Goal: Communication & Community: Participate in discussion

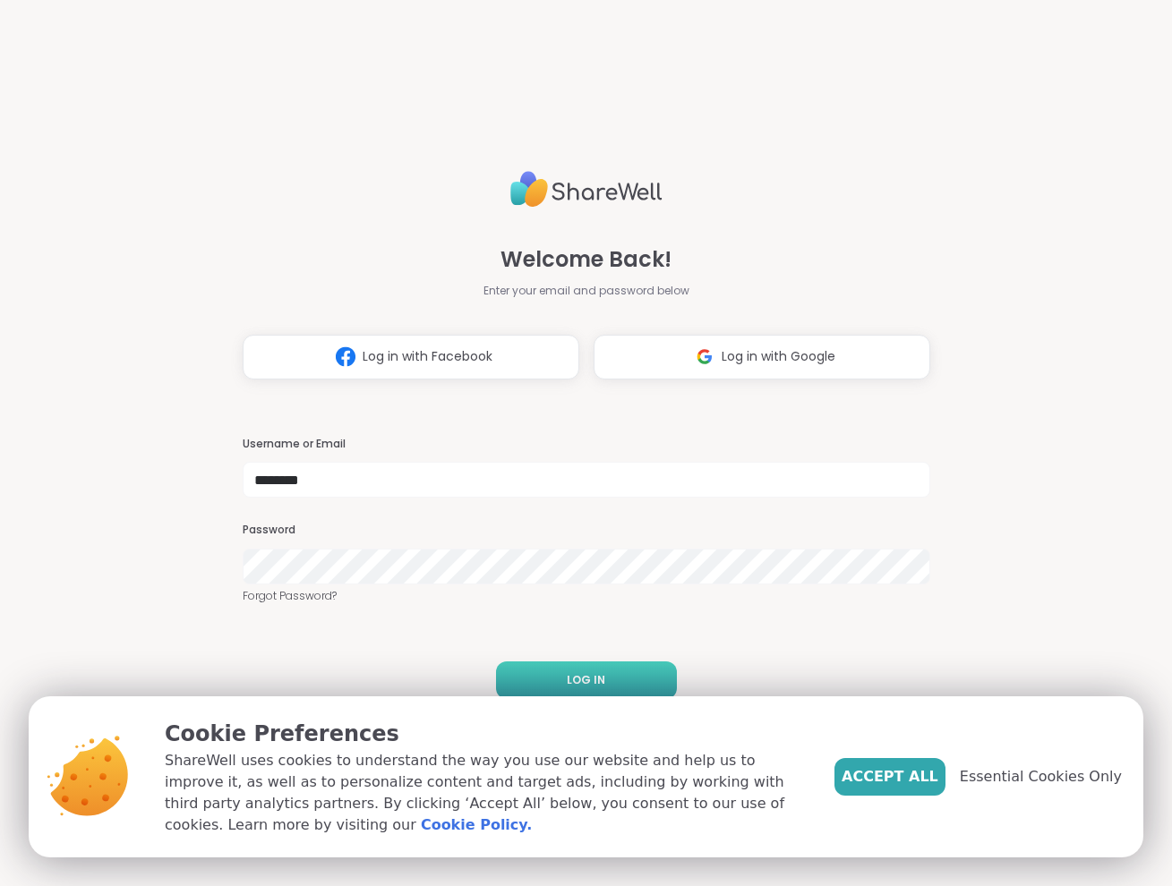
click at [614, 672] on button "LOG IN" at bounding box center [586, 680] width 181 height 38
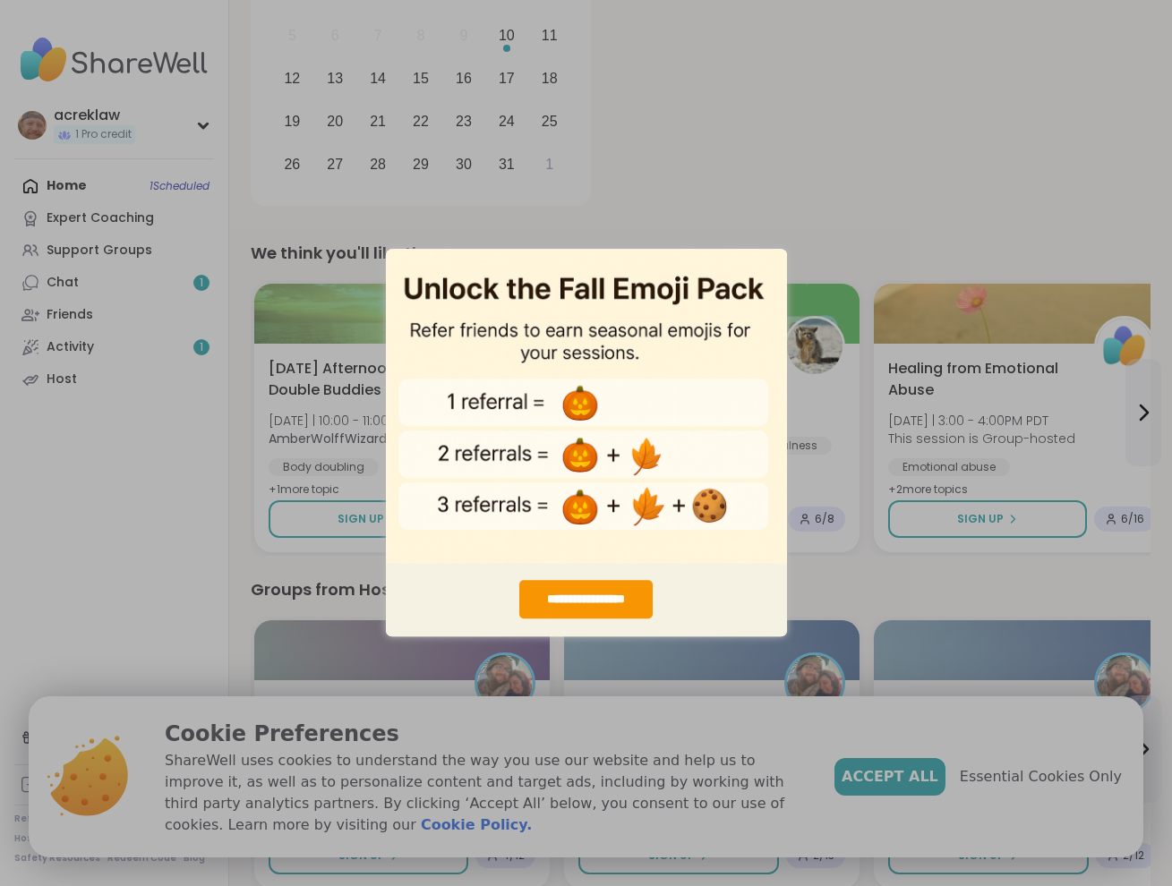
click at [876, 192] on div "**********" at bounding box center [586, 443] width 1172 height 886
click at [768, 261] on img "entering modal" at bounding box center [586, 405] width 401 height 315
drag, startPoint x: 768, startPoint y: 261, endPoint x: 639, endPoint y: 277, distance: 129.9
click at [639, 277] on img "entering modal" at bounding box center [586, 405] width 401 height 315
click at [600, 474] on img "entering modal" at bounding box center [586, 405] width 401 height 315
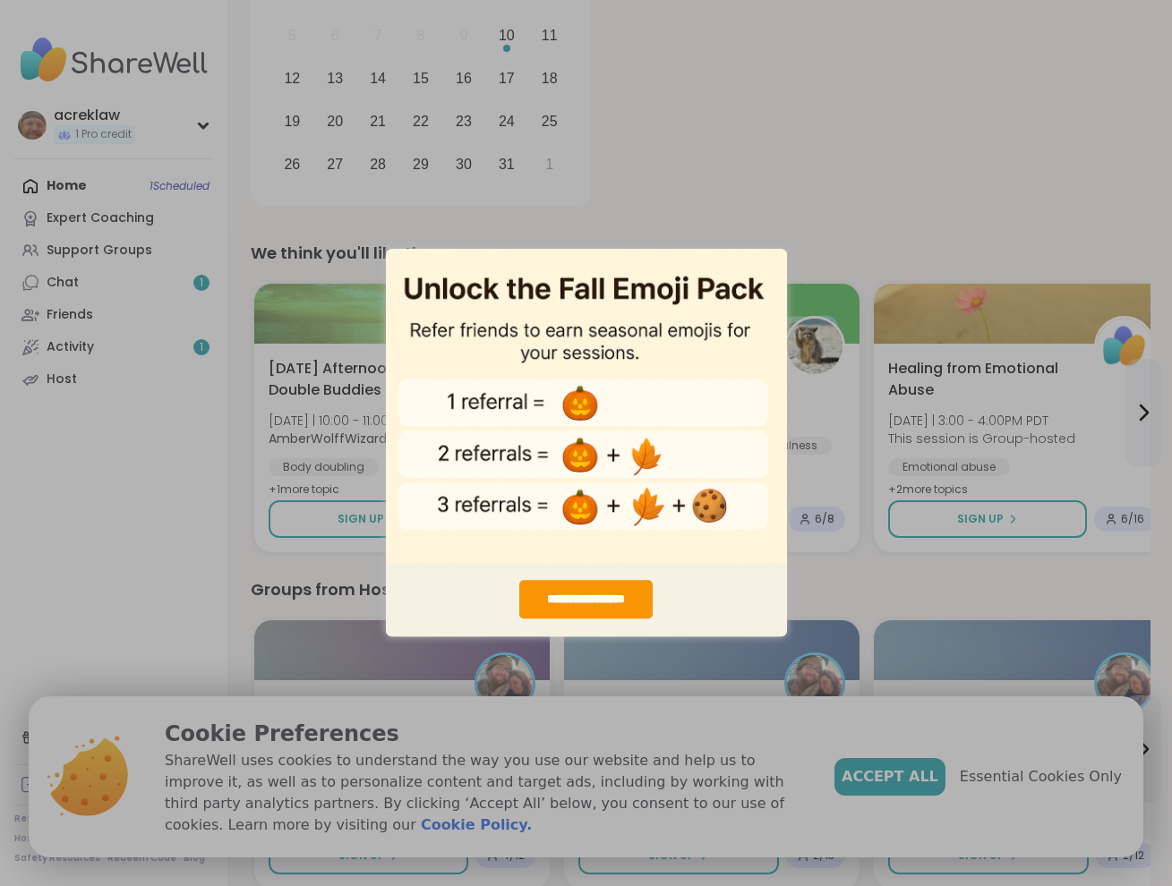
click at [584, 457] on img "entering modal" at bounding box center [586, 405] width 401 height 315
click at [591, 612] on div "**********" at bounding box center [585, 600] width 133 height 38
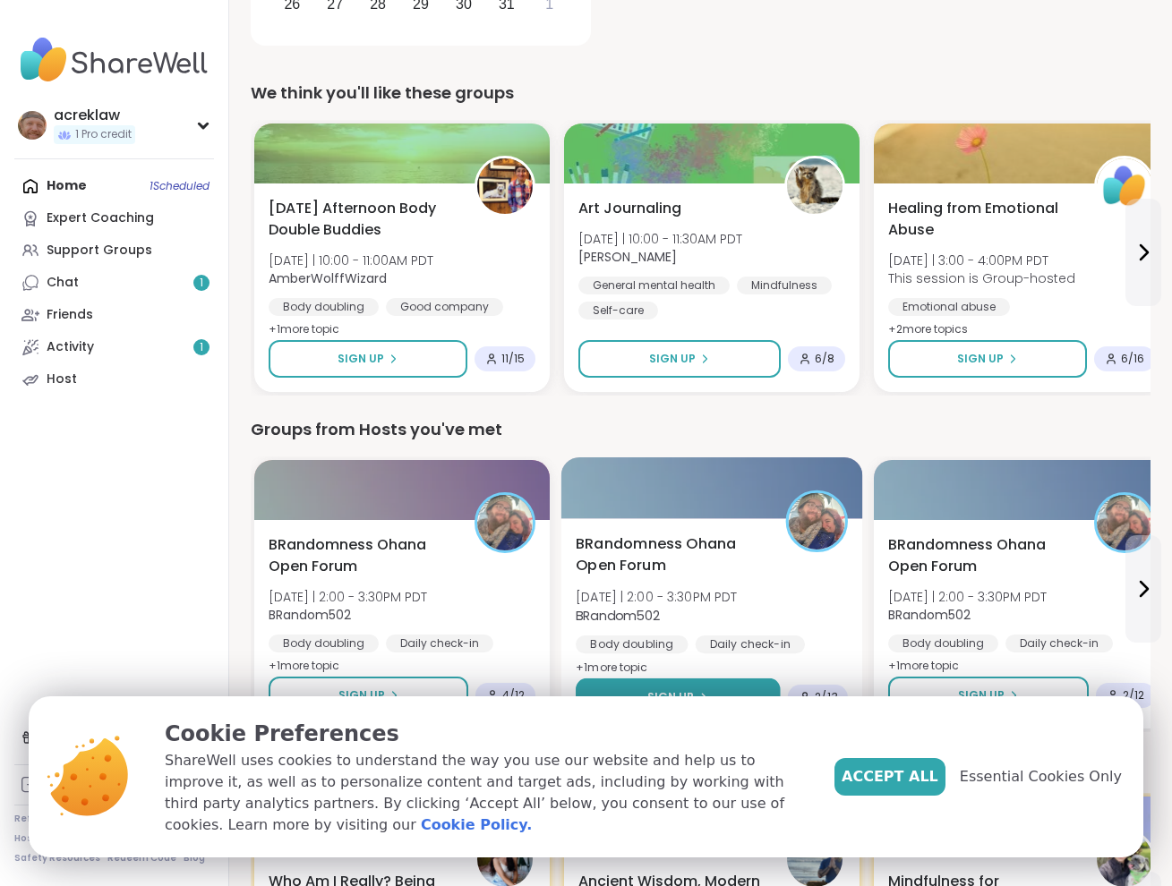
scroll to position [624, 0]
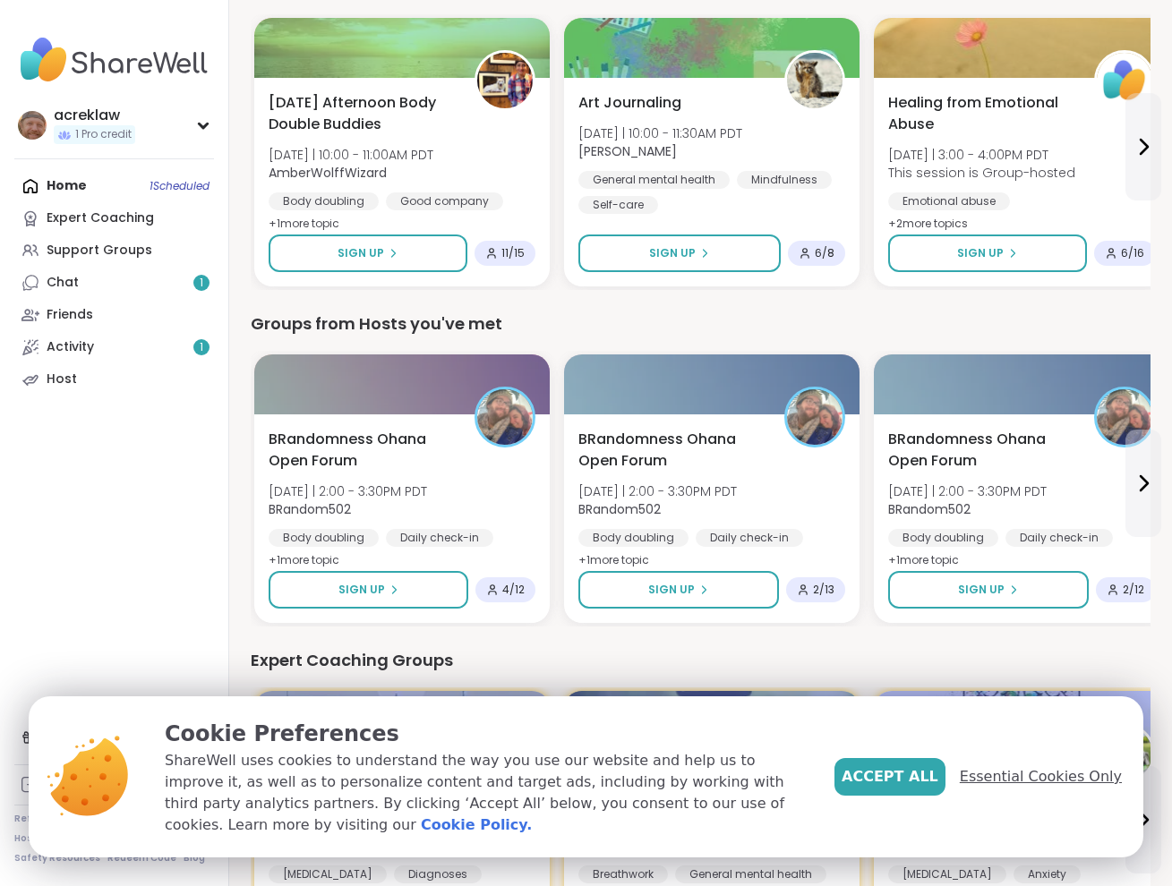
click at [1005, 773] on span "Essential Cookies Only" at bounding box center [1040, 776] width 162 height 21
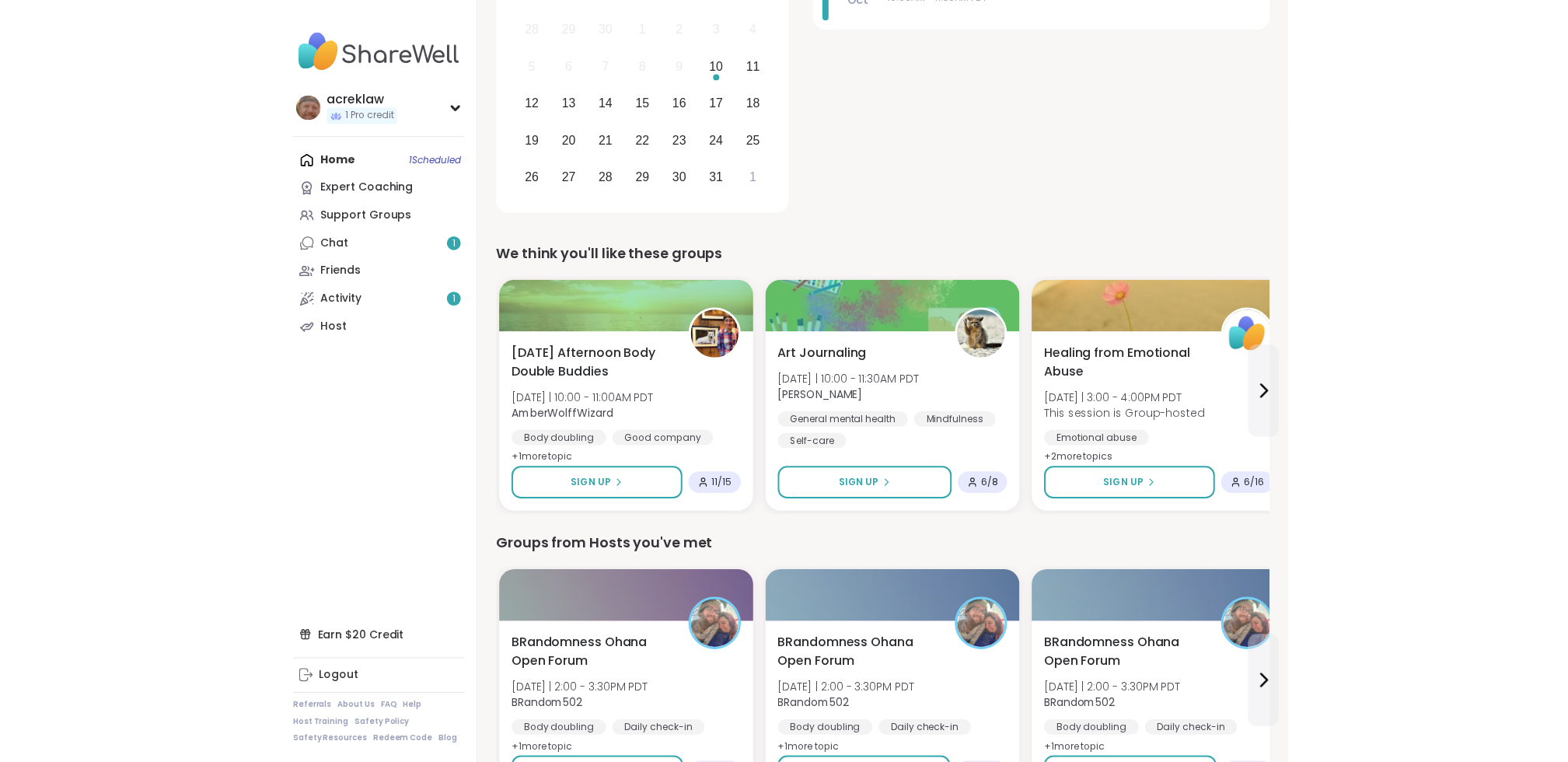
scroll to position [0, 0]
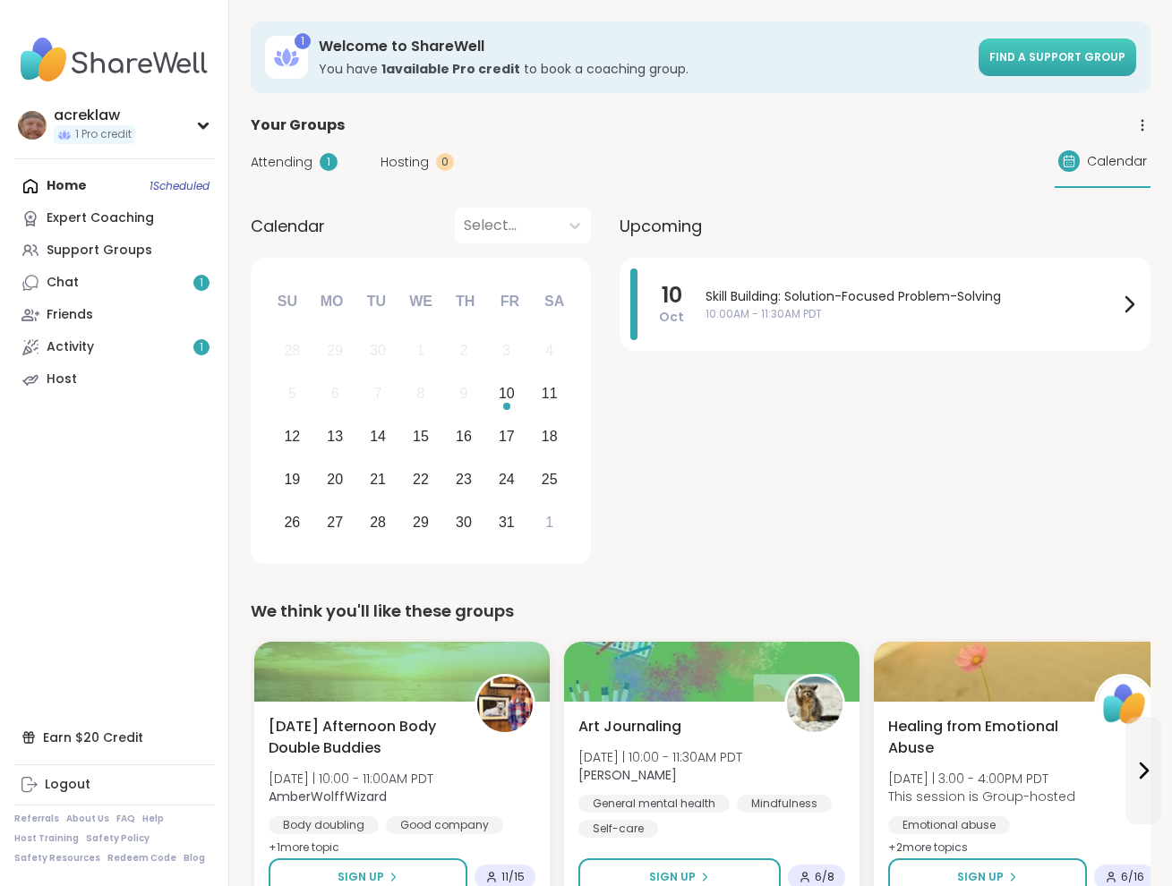
click at [1048, 56] on span "Find a support group" at bounding box center [1057, 56] width 136 height 15
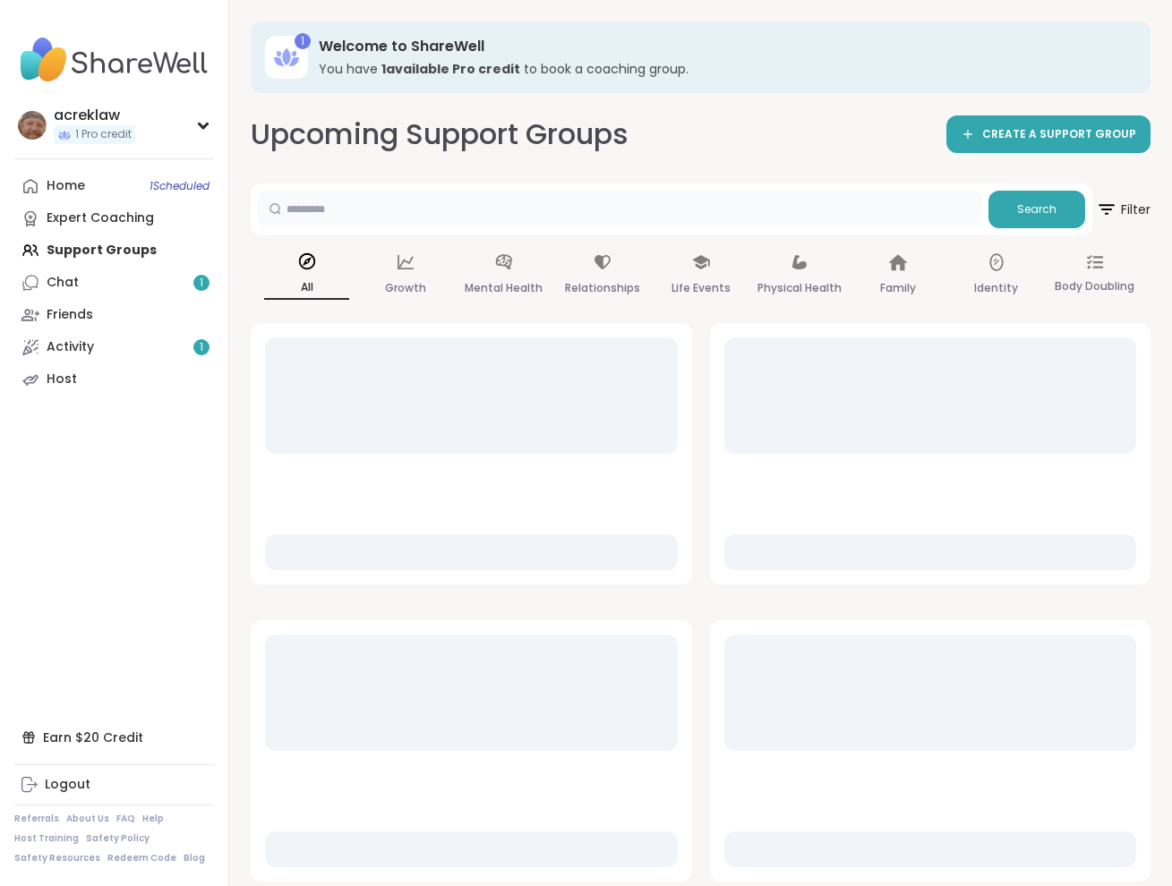
click at [460, 207] on input "text" at bounding box center [619, 209] width 723 height 36
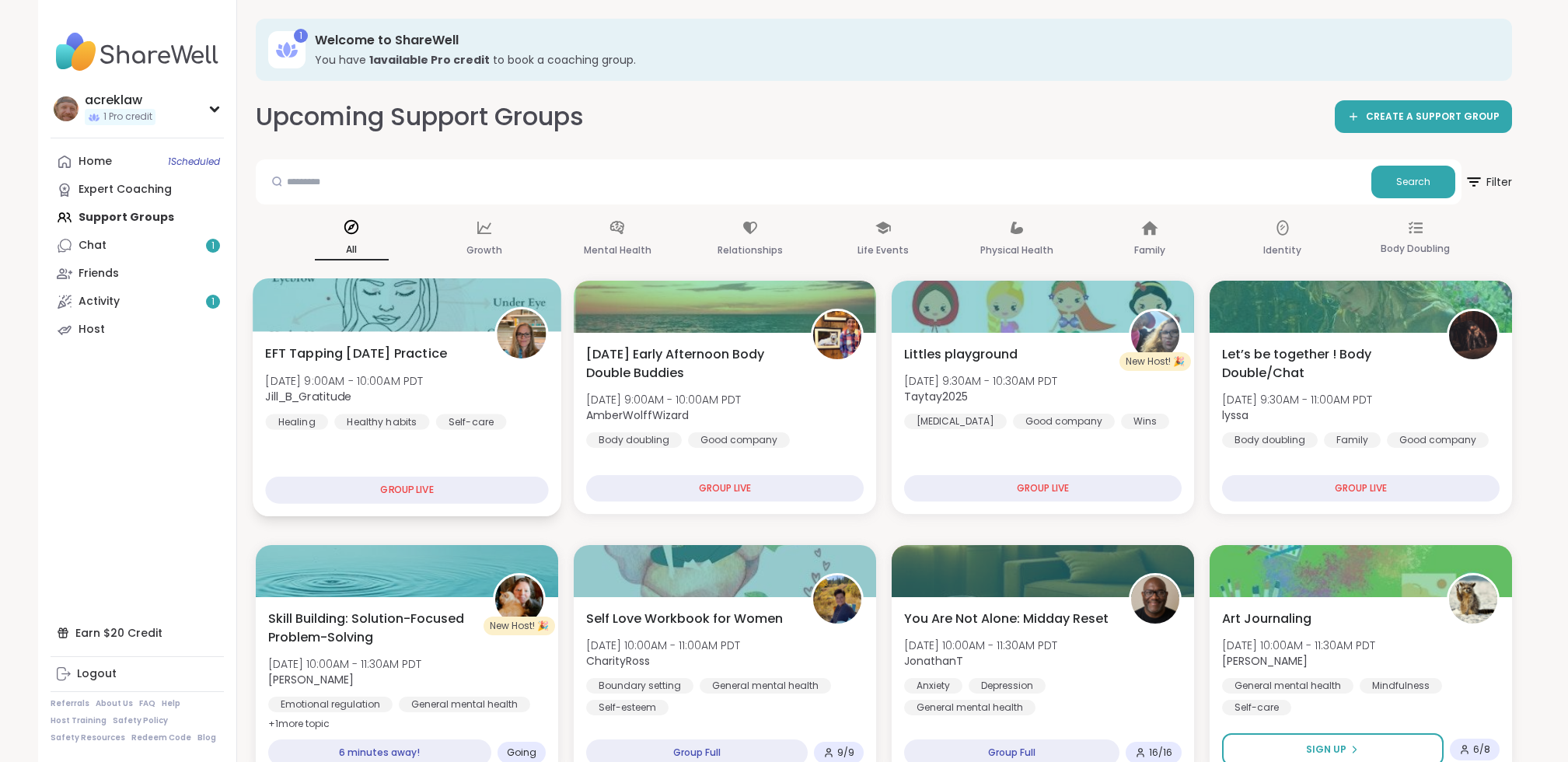
click at [347, 355] on span "EFT Tapping [DATE] Practice" at bounding box center [355, 353] width 182 height 18
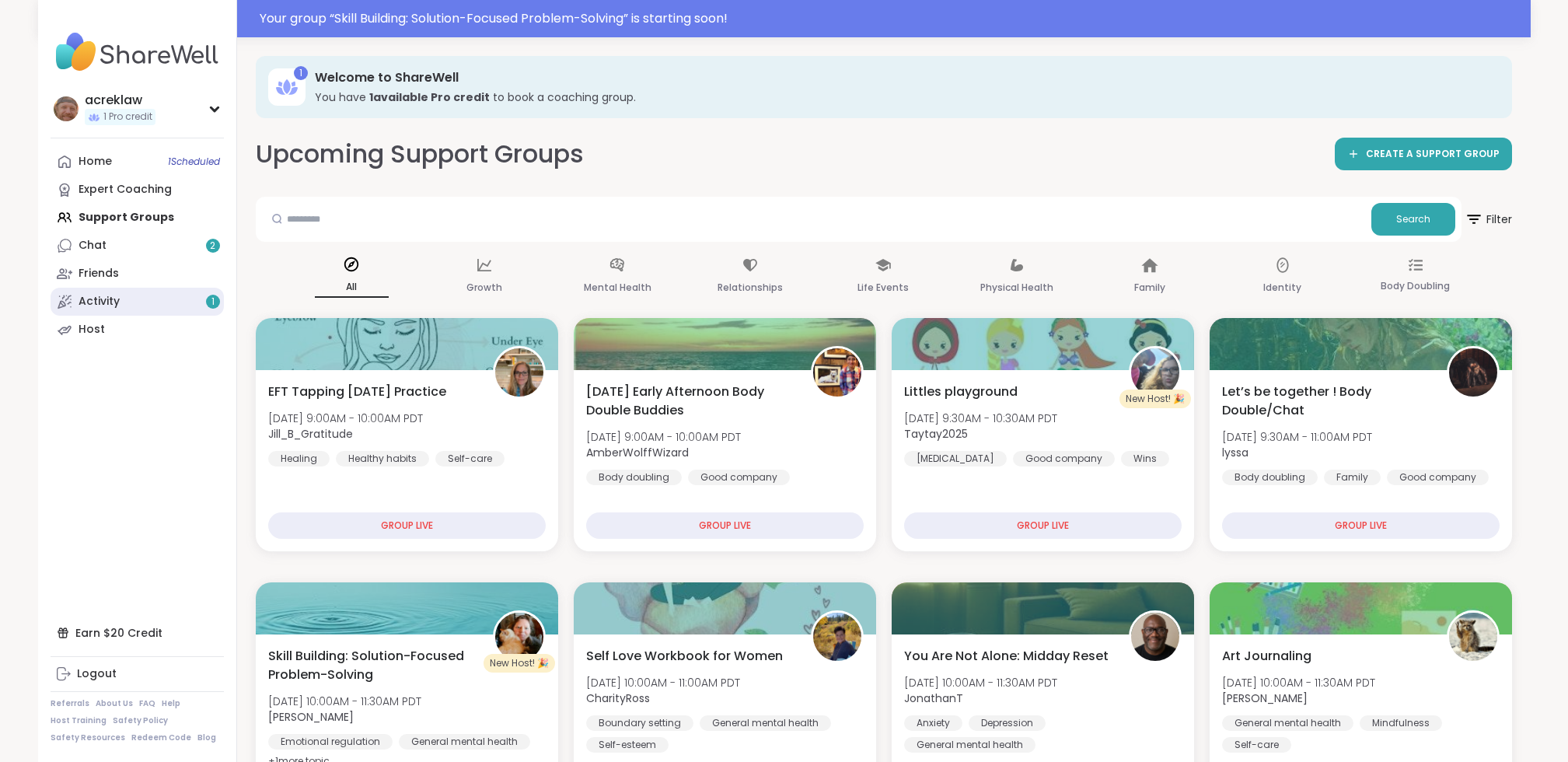
click at [130, 301] on link "Activity 1" at bounding box center [137, 301] width 174 height 28
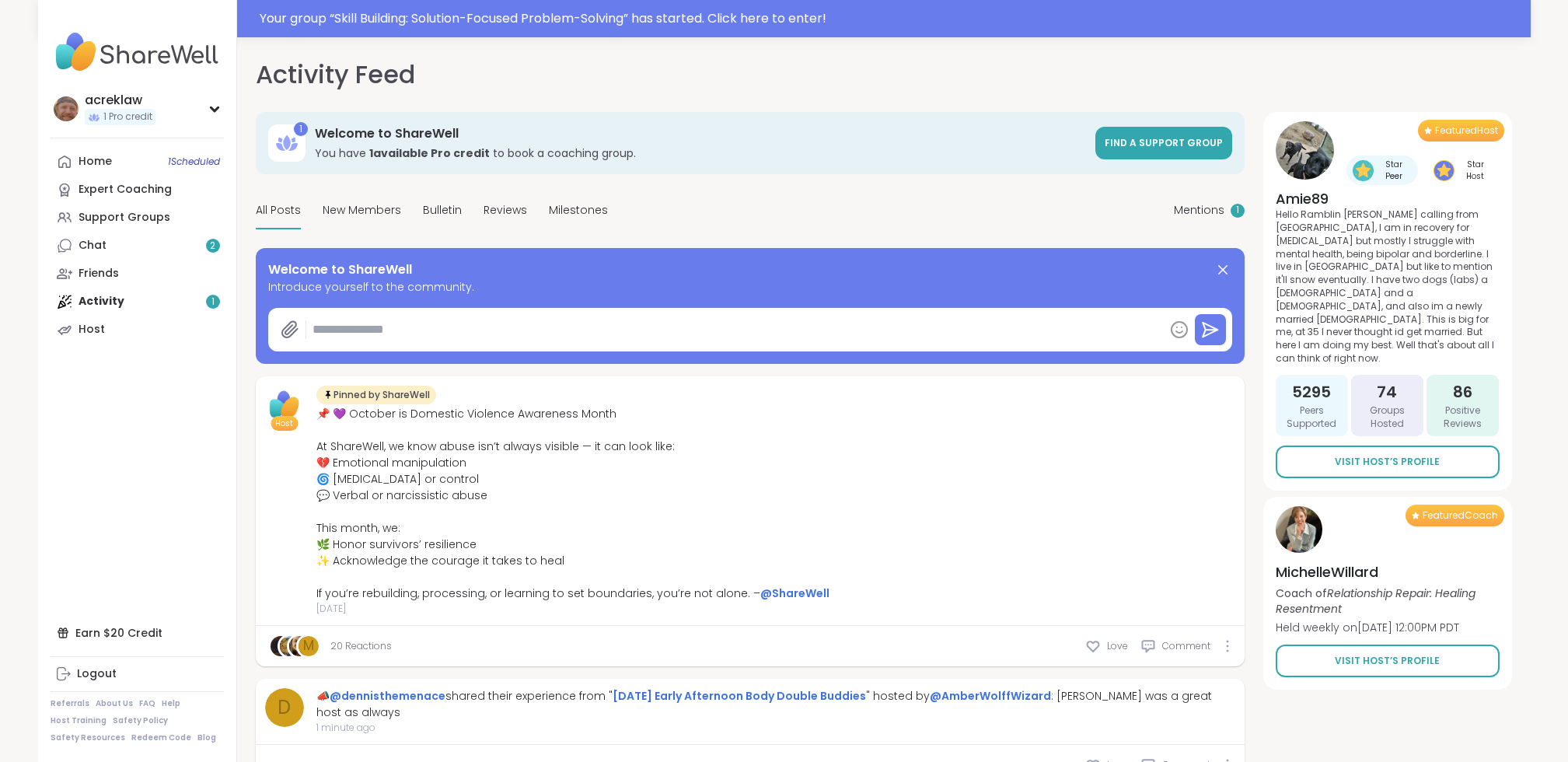
type textarea "*"
click at [112, 159] on link "Home 1 Scheduled" at bounding box center [137, 162] width 174 height 28
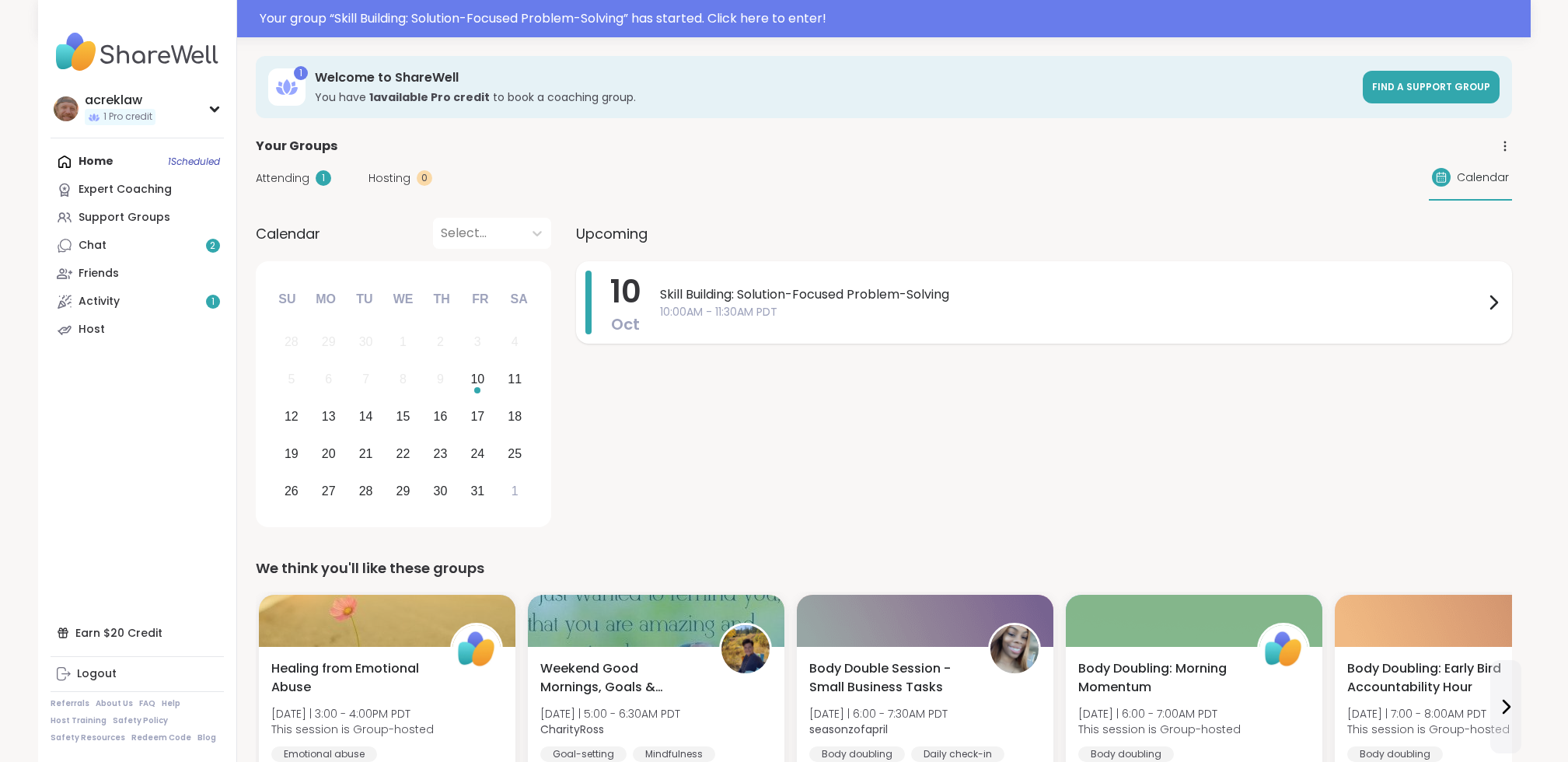
click at [715, 288] on span "Skill Building: Solution-Focused Problem-Solving" at bounding box center [1072, 294] width 824 height 18
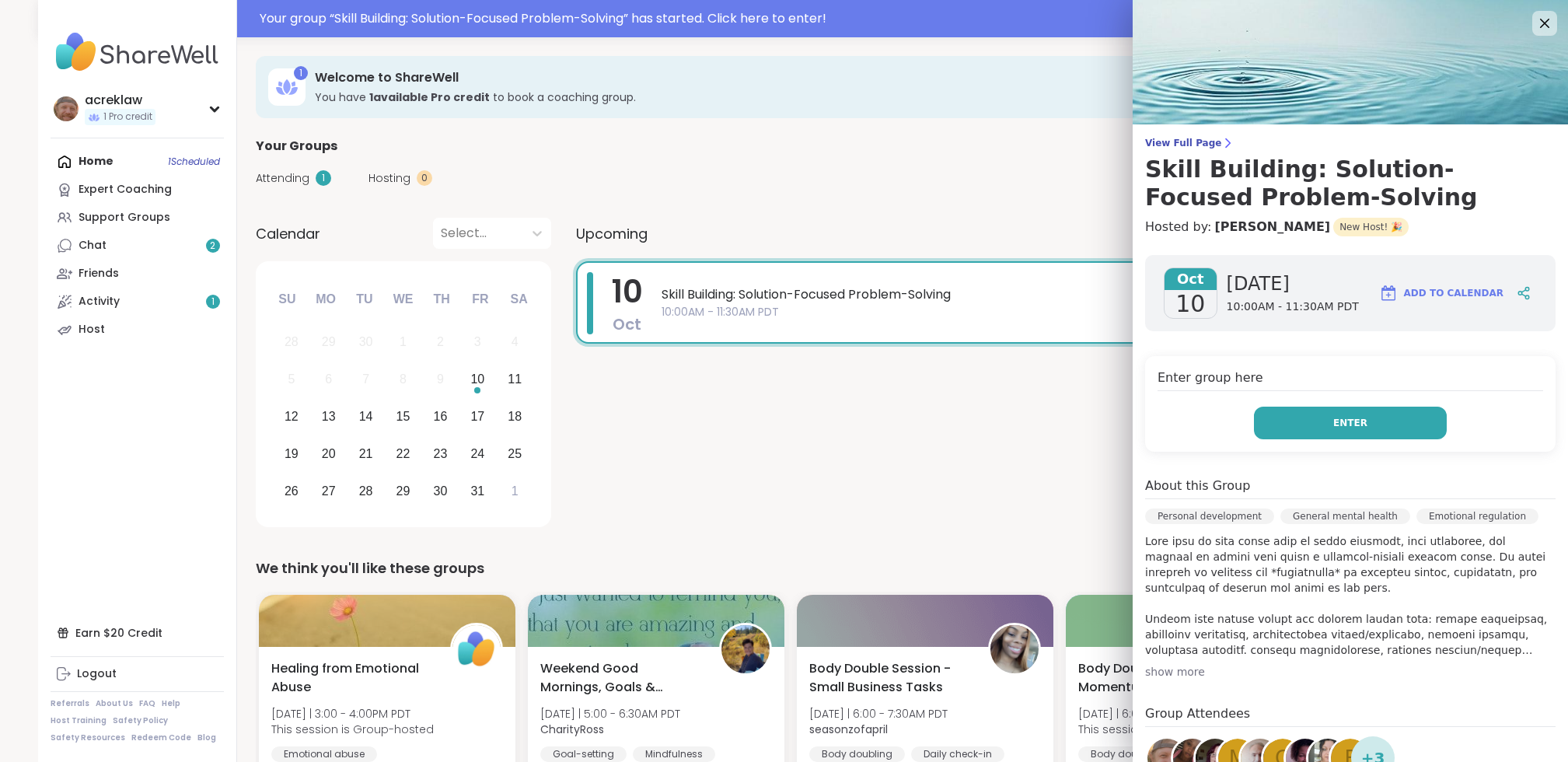
click at [1017, 422] on button "Enter" at bounding box center [1351, 423] width 193 height 33
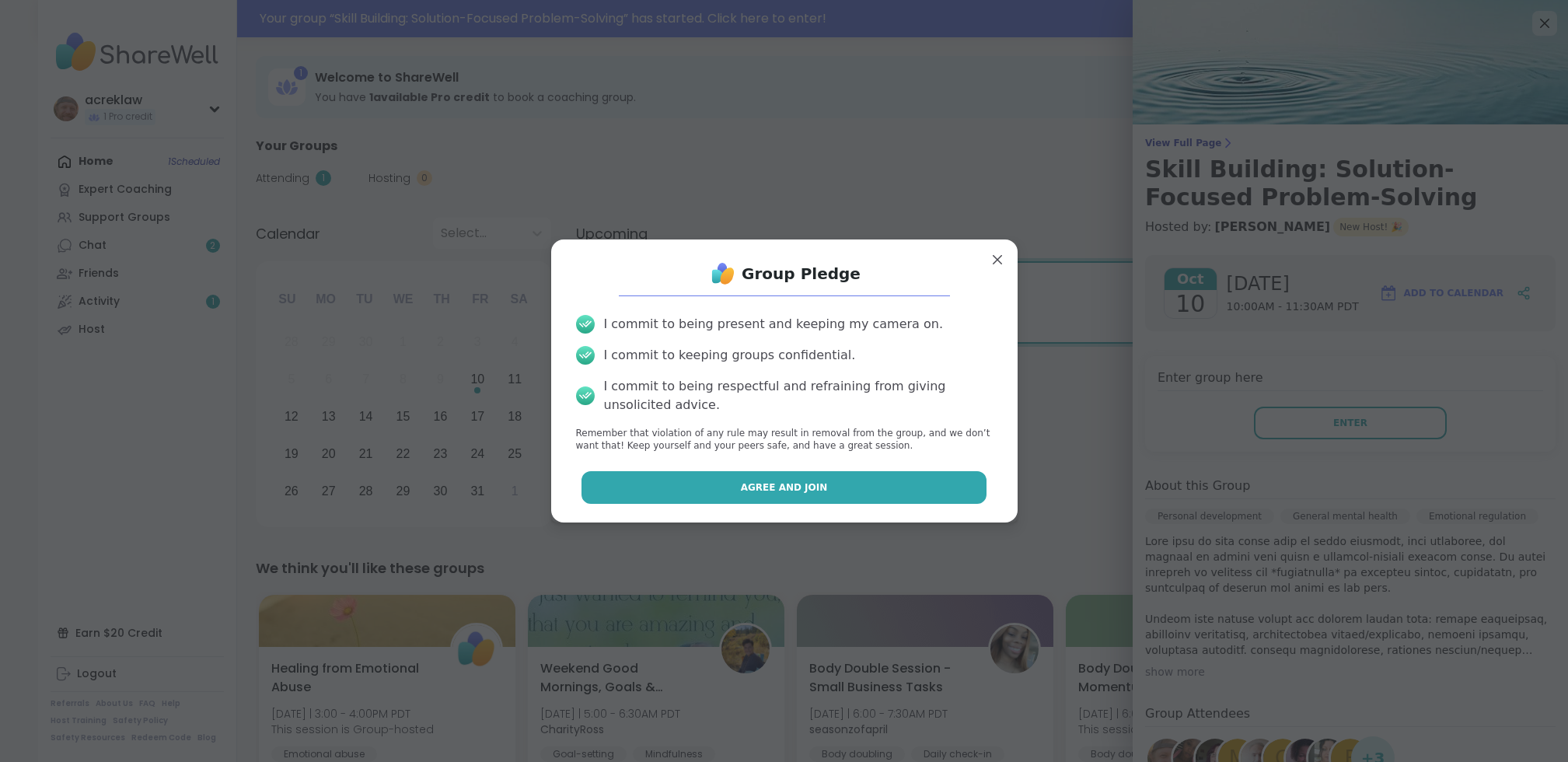
click at [819, 484] on button "Agree and Join" at bounding box center [784, 487] width 405 height 33
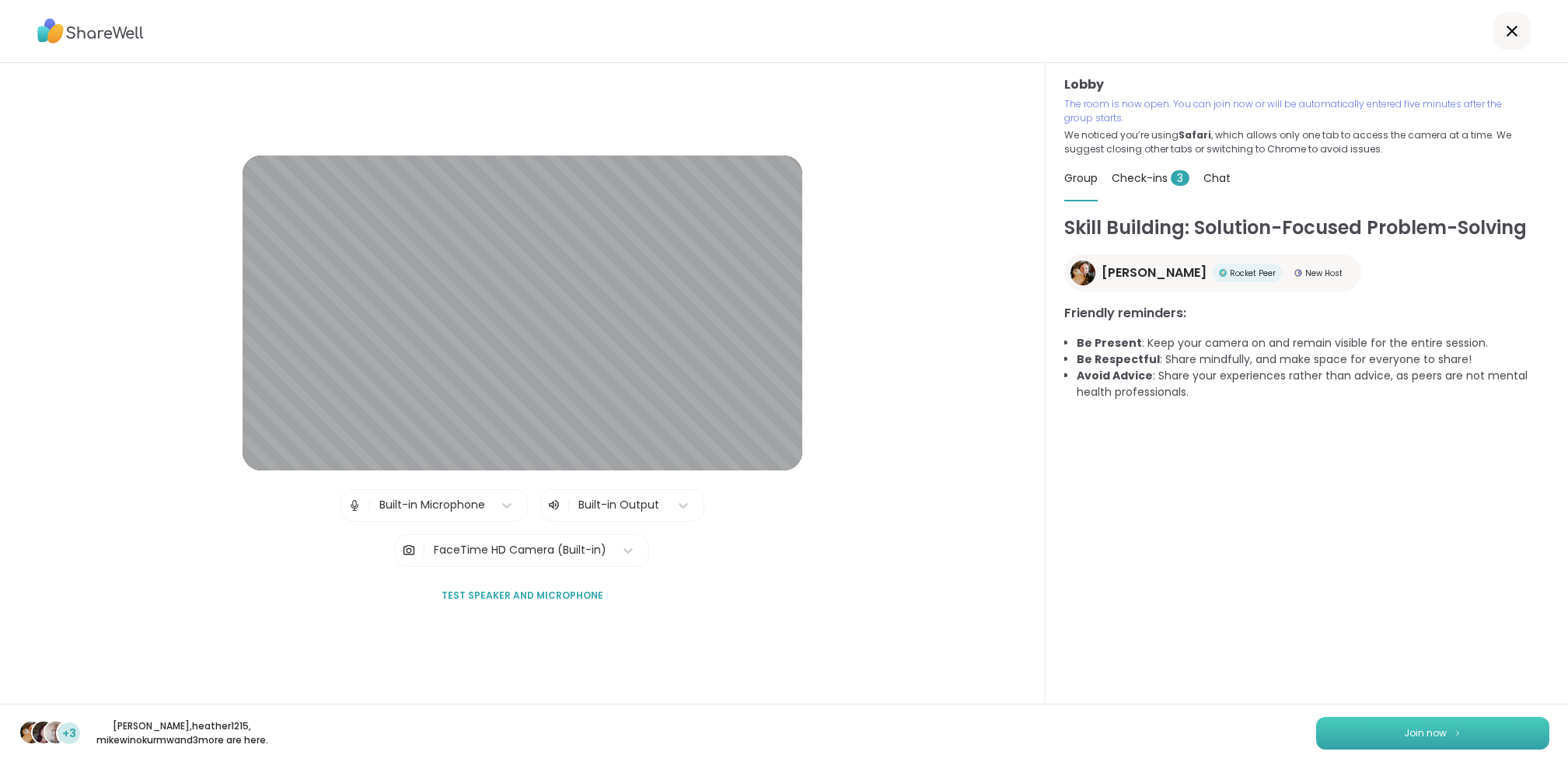
click at [1017, 742] on button "Join now" at bounding box center [1432, 733] width 234 height 33
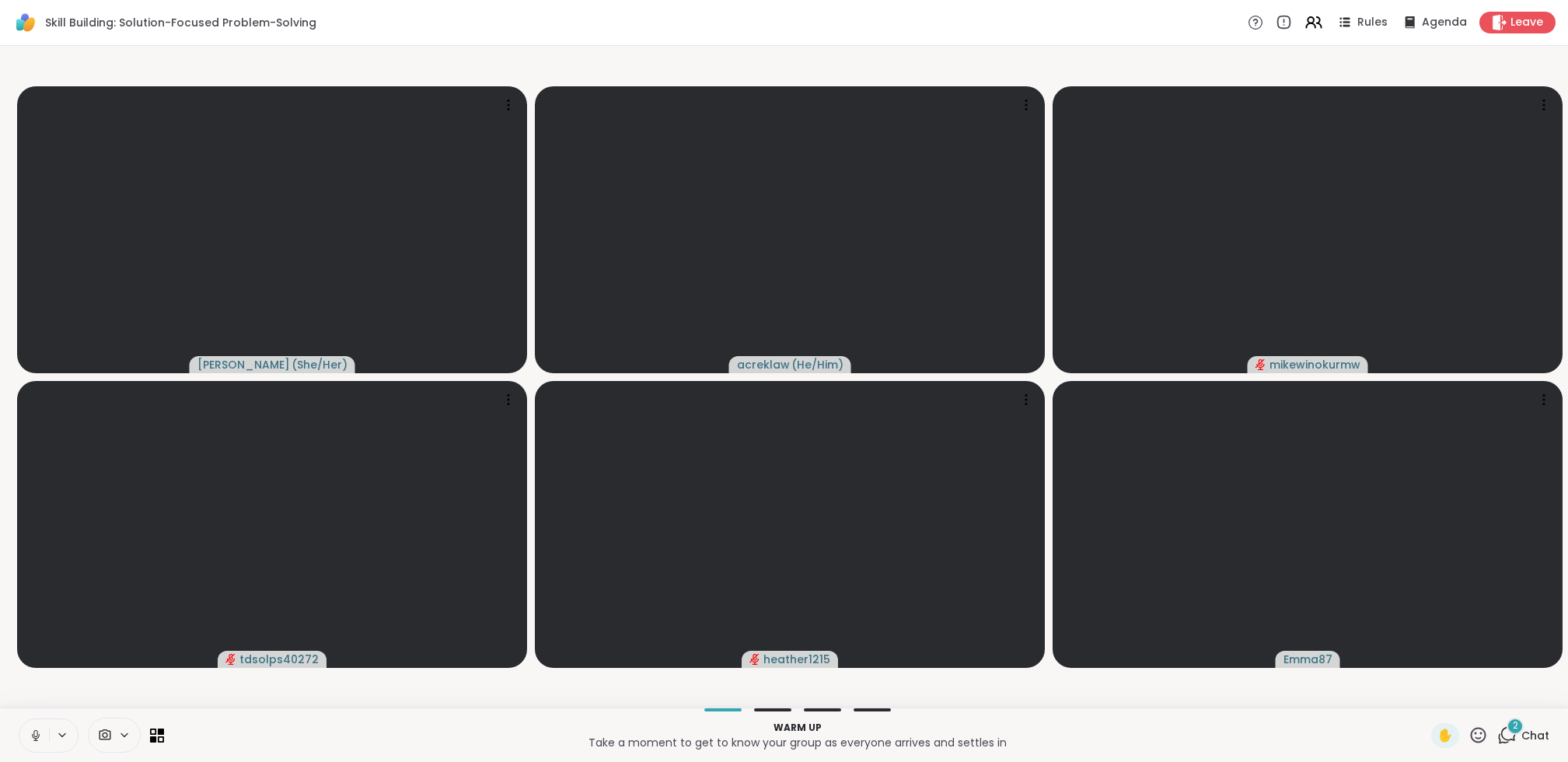
click at [30, 738] on icon at bounding box center [36, 736] width 14 height 14
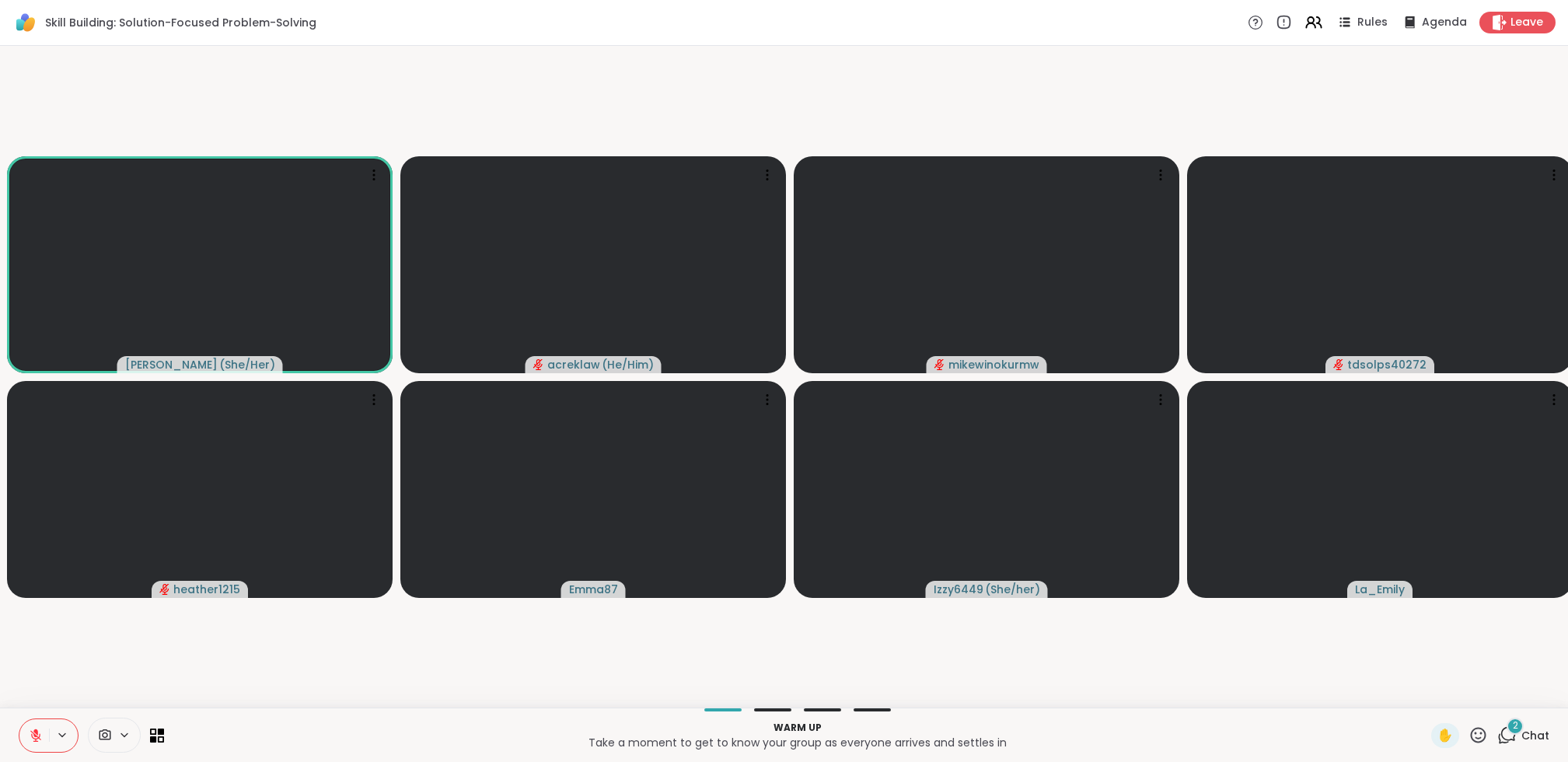
click at [65, 734] on icon at bounding box center [62, 735] width 6 height 3
click at [148, 680] on icon at bounding box center [147, 679] width 14 height 14
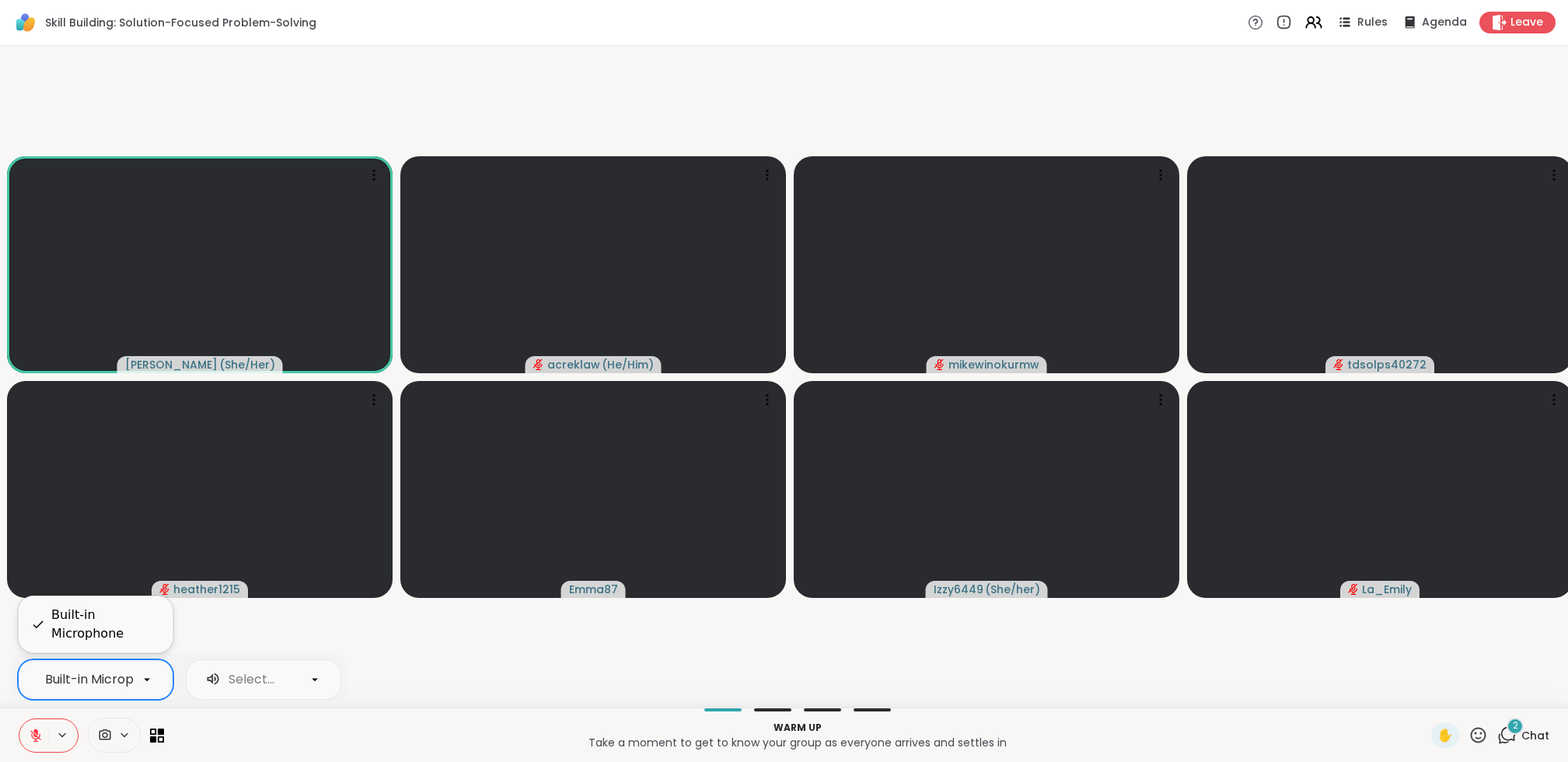
click at [133, 681] on div "Built-in Microphone" at bounding box center [105, 679] width 120 height 18
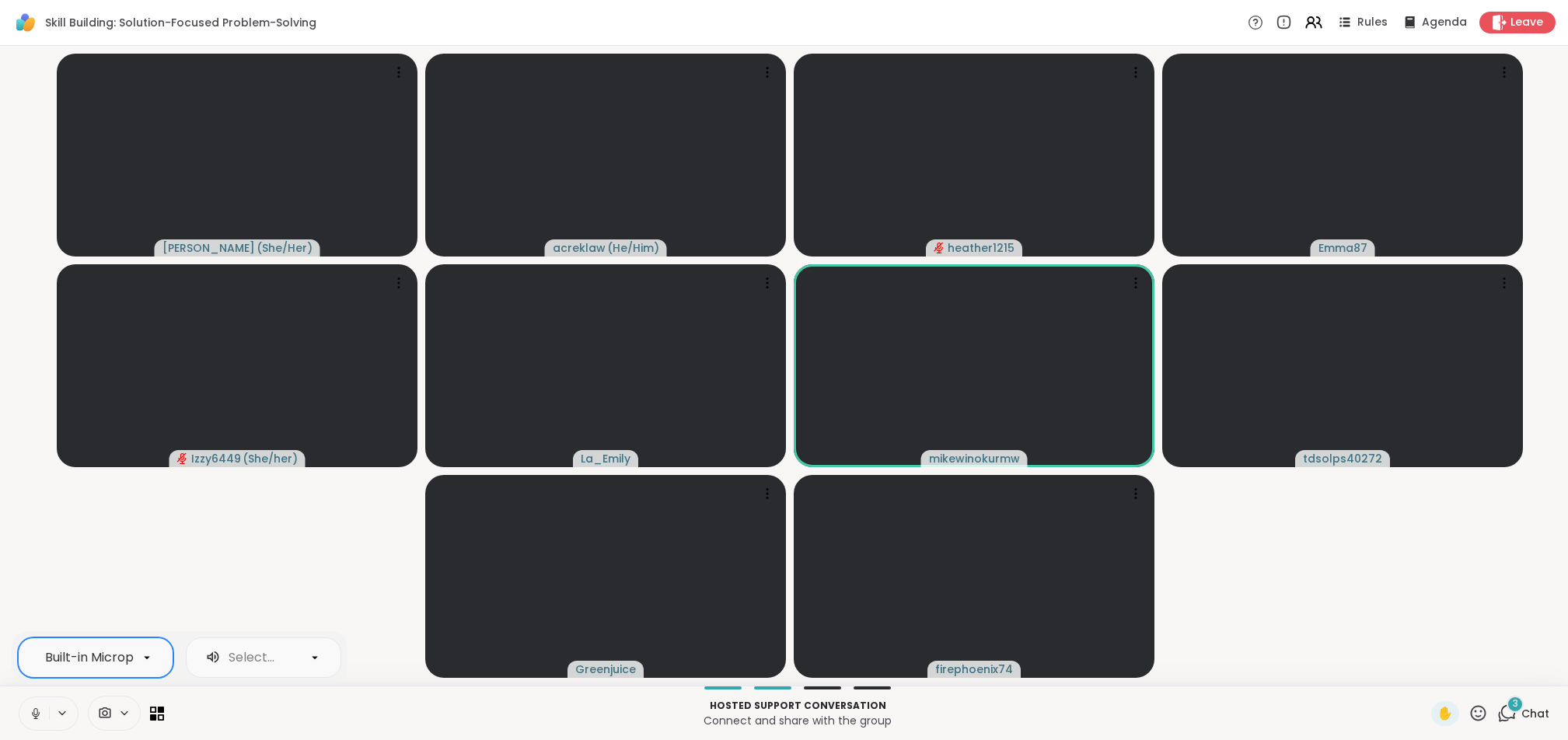
click at [1017, 710] on div "3" at bounding box center [1516, 704] width 17 height 17
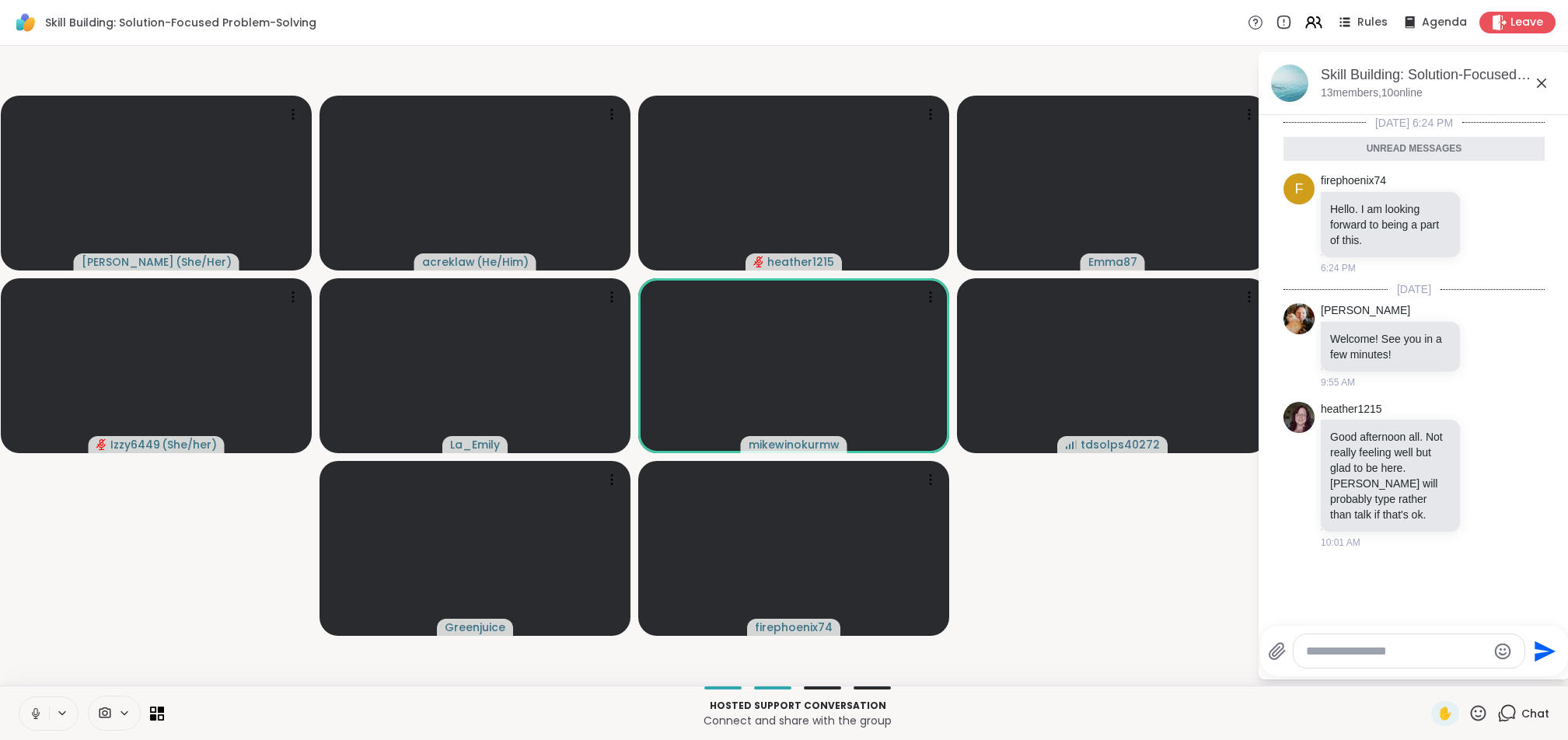
click at [1017, 653] on textarea "Type your message" at bounding box center [1397, 651] width 182 height 16
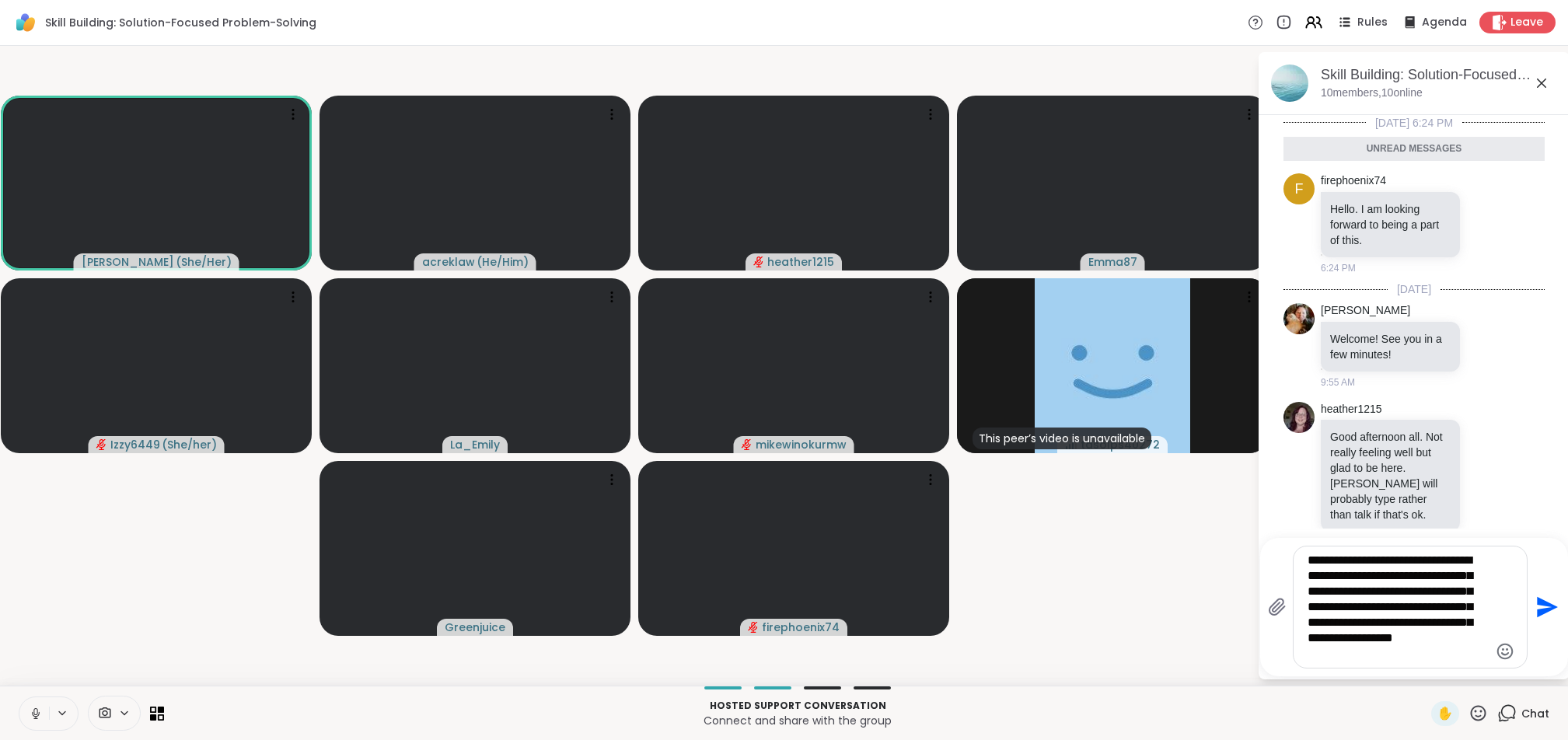
type textarea "**********"
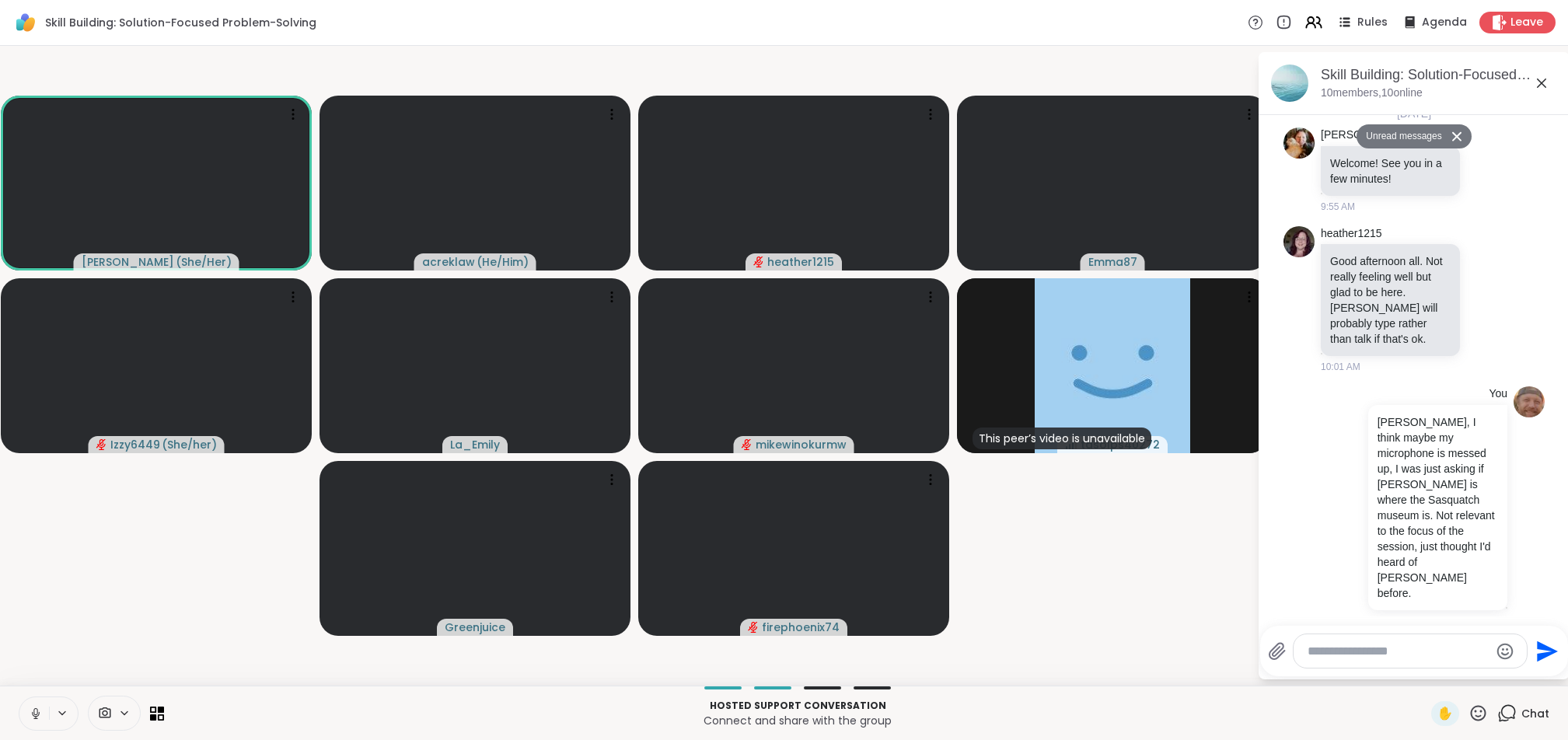
scroll to position [139, 0]
click at [33, 716] on icon at bounding box center [36, 714] width 14 height 14
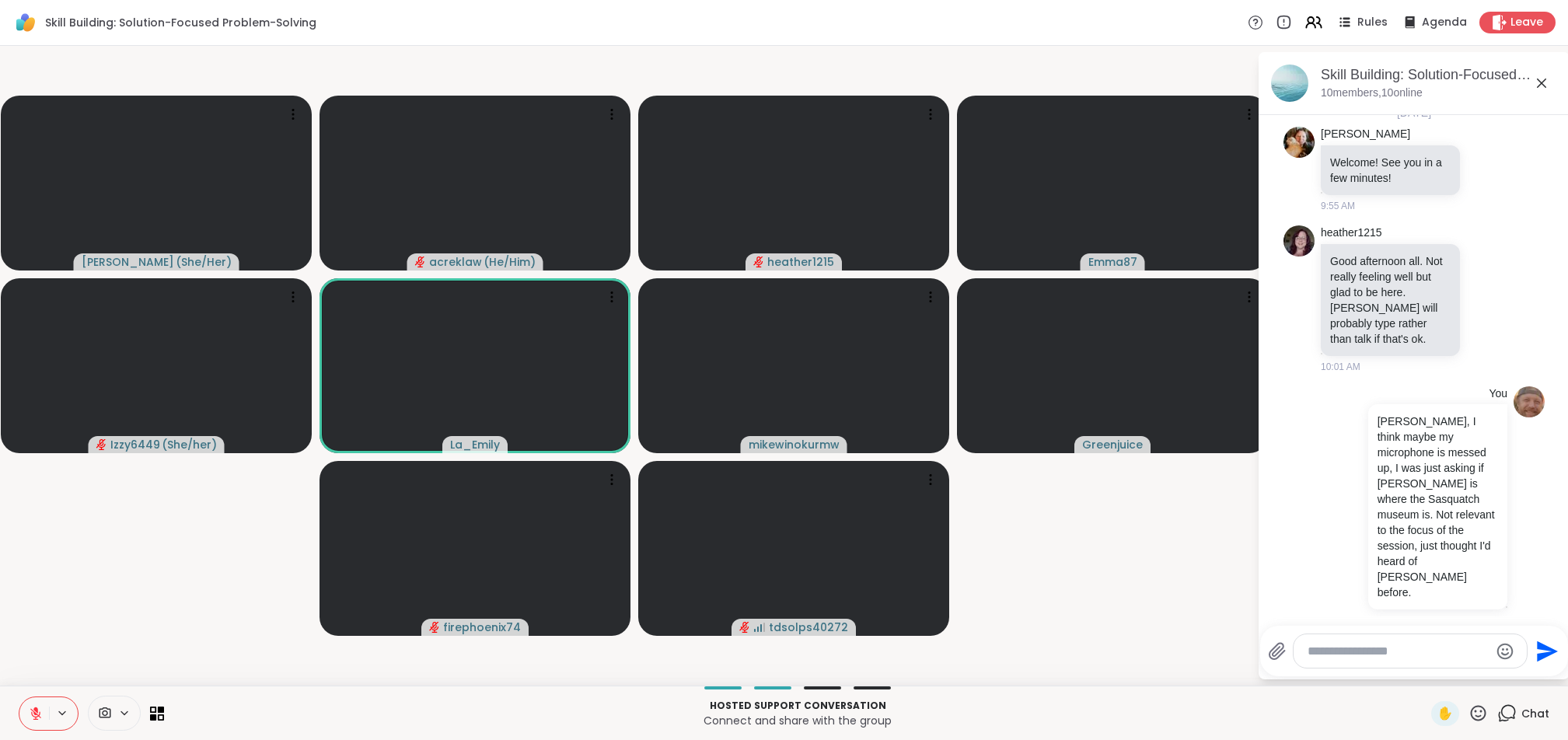
click at [33, 712] on icon at bounding box center [36, 714] width 14 height 14
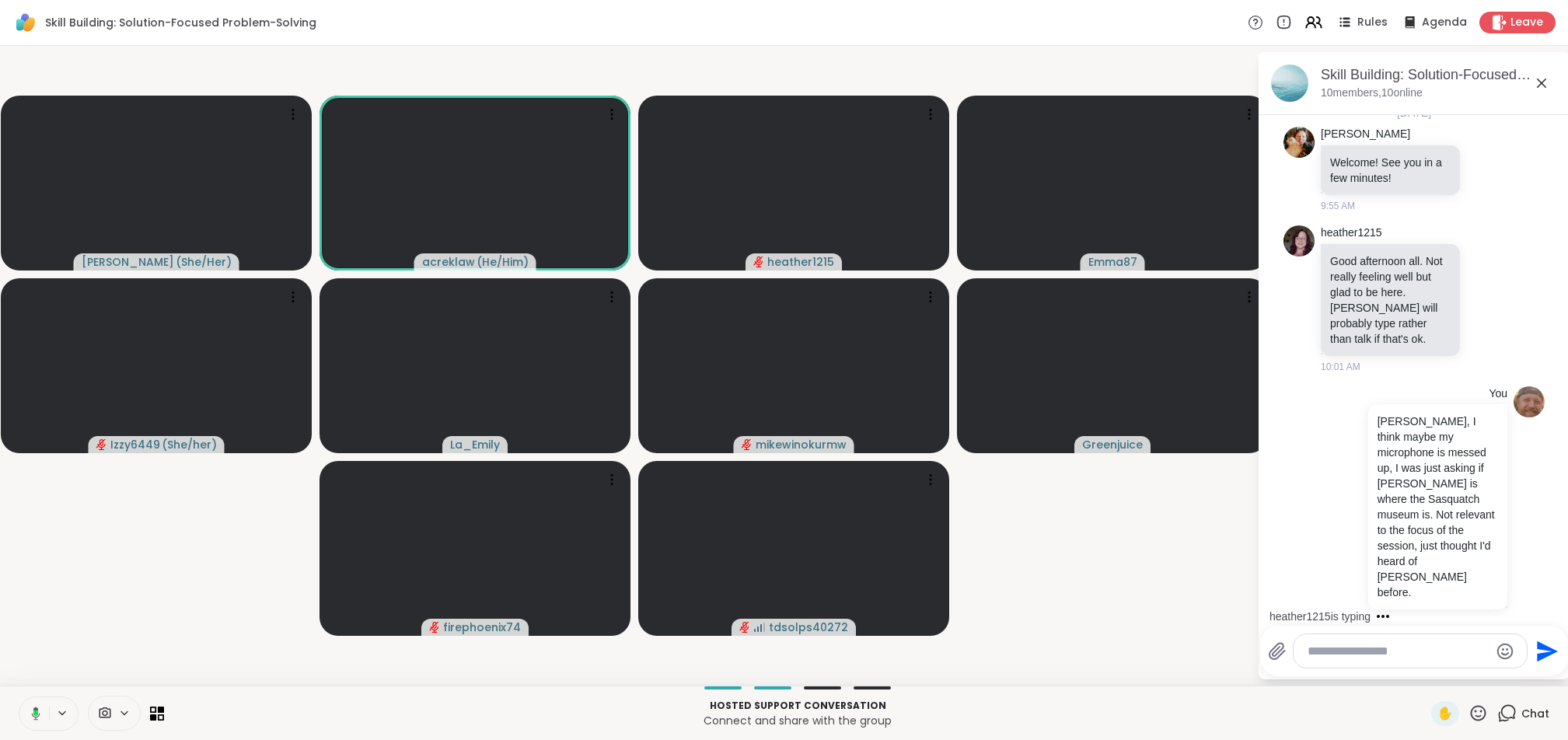
scroll to position [284, 0]
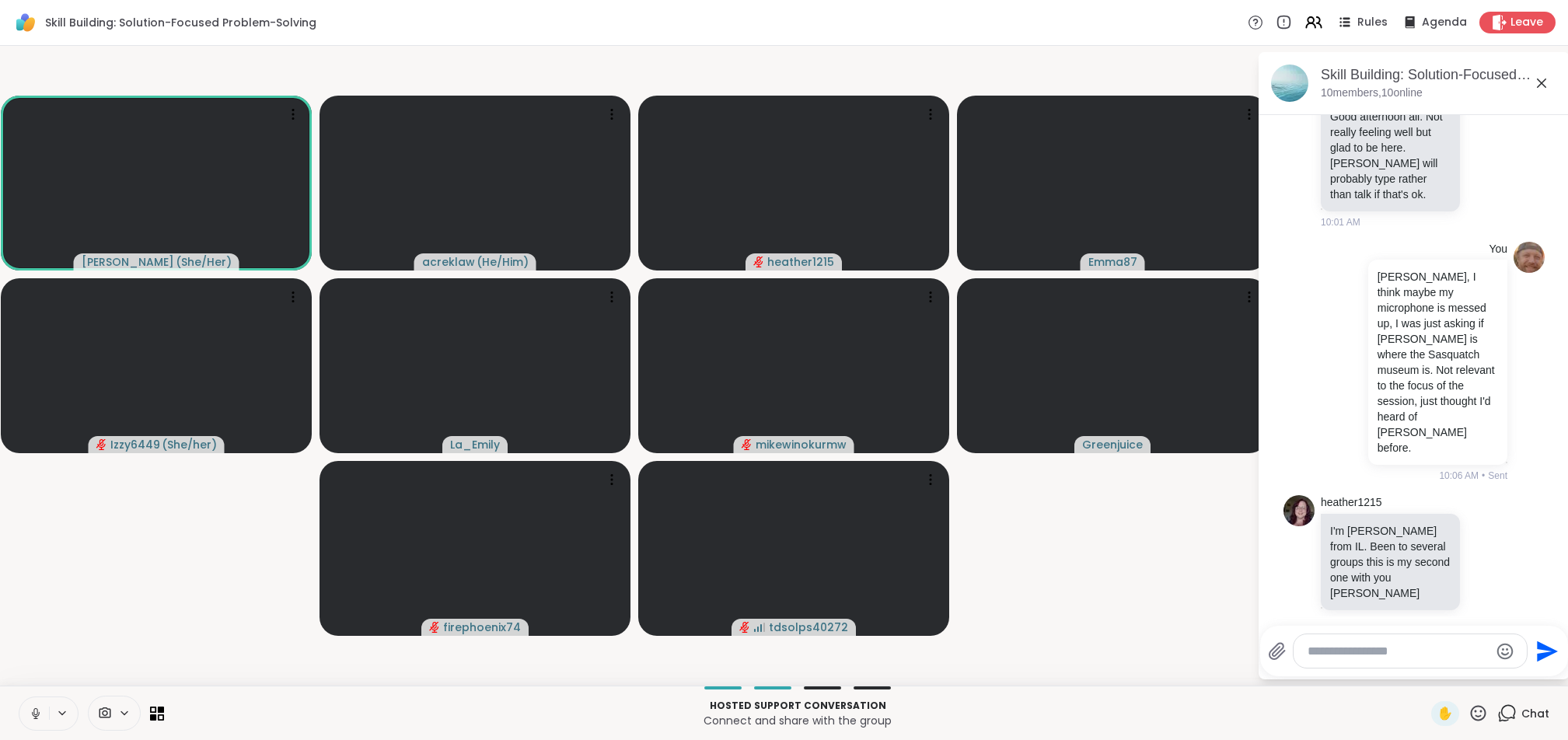
click at [30, 713] on icon at bounding box center [36, 714] width 14 height 14
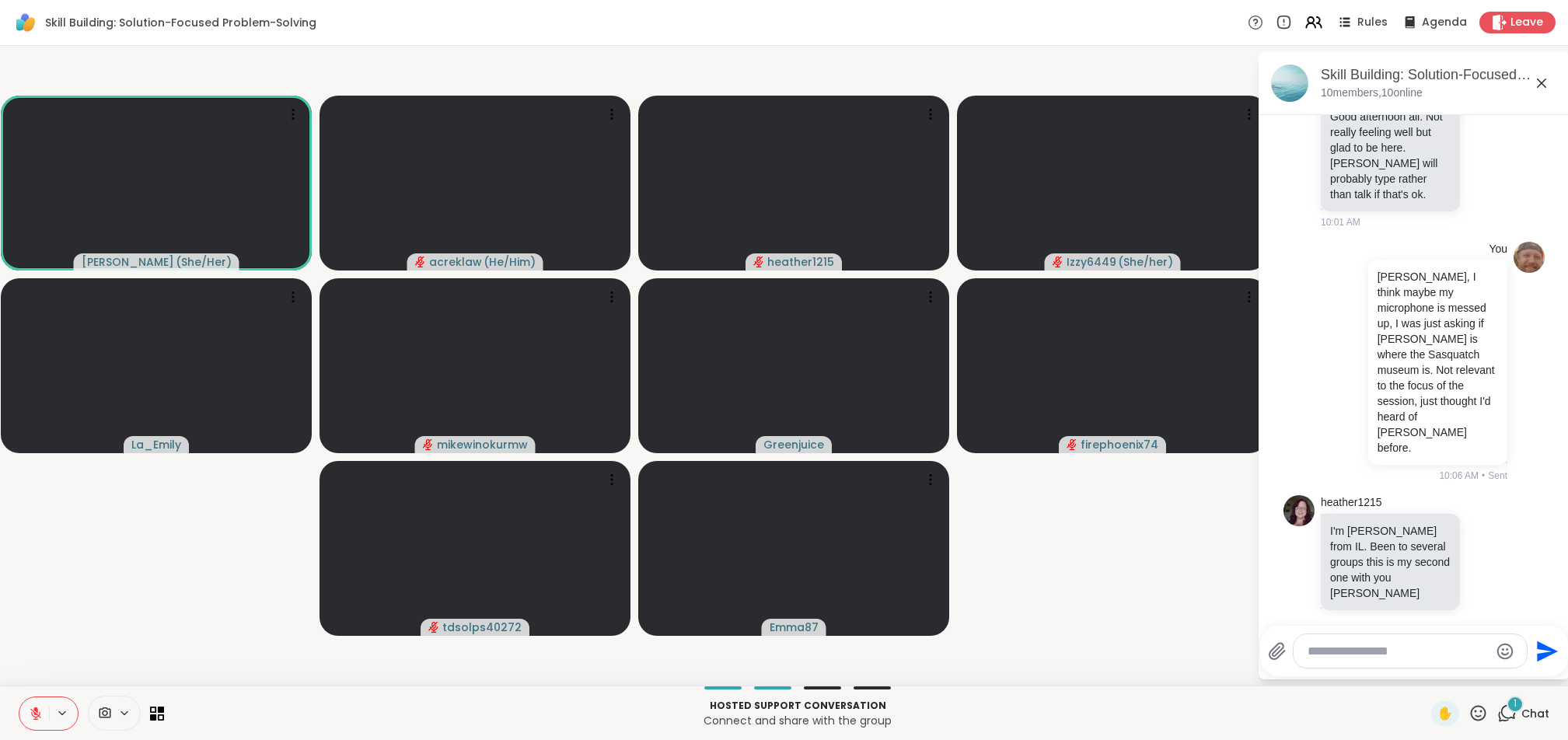
scroll to position [428, 0]
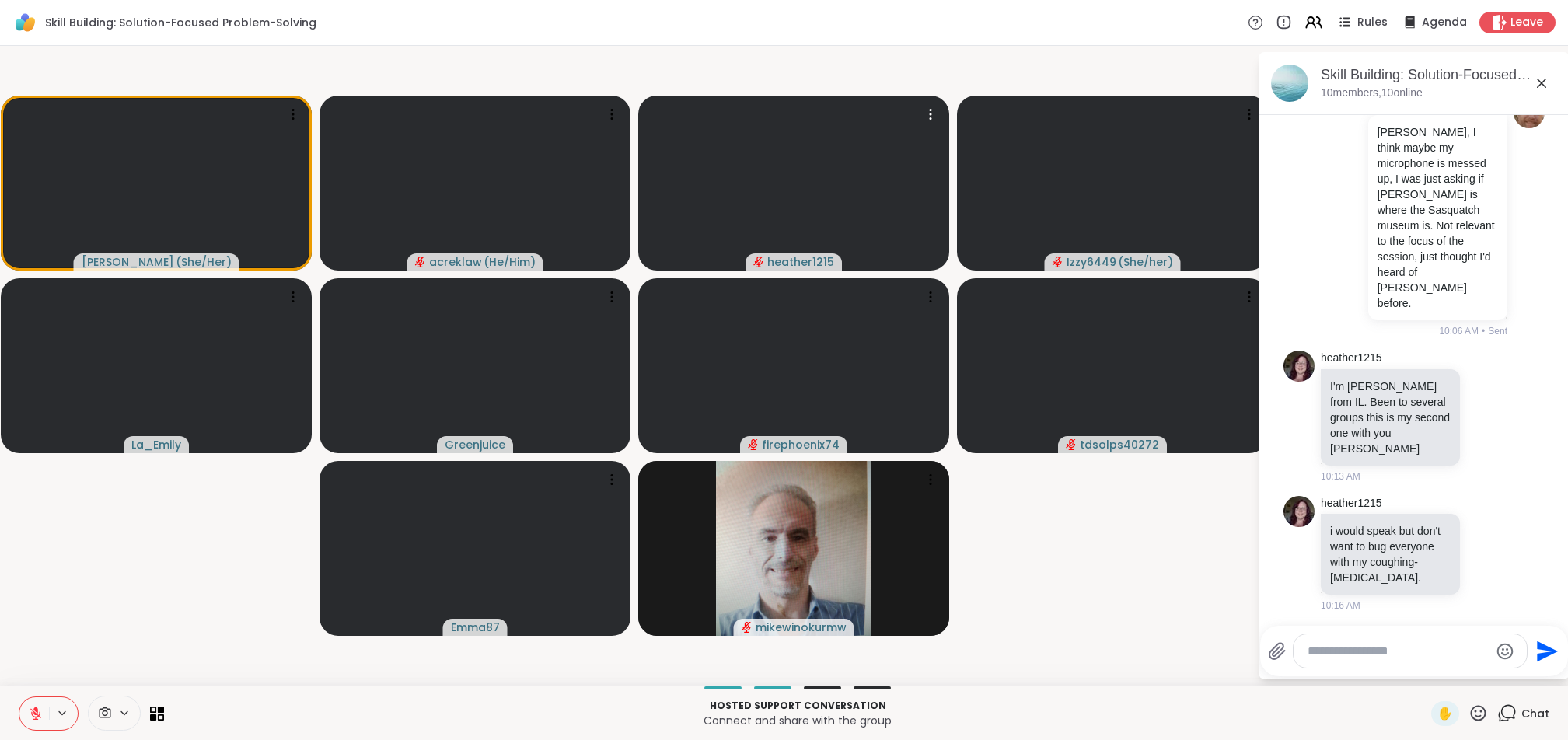
click at [35, 712] on icon at bounding box center [36, 713] width 11 height 11
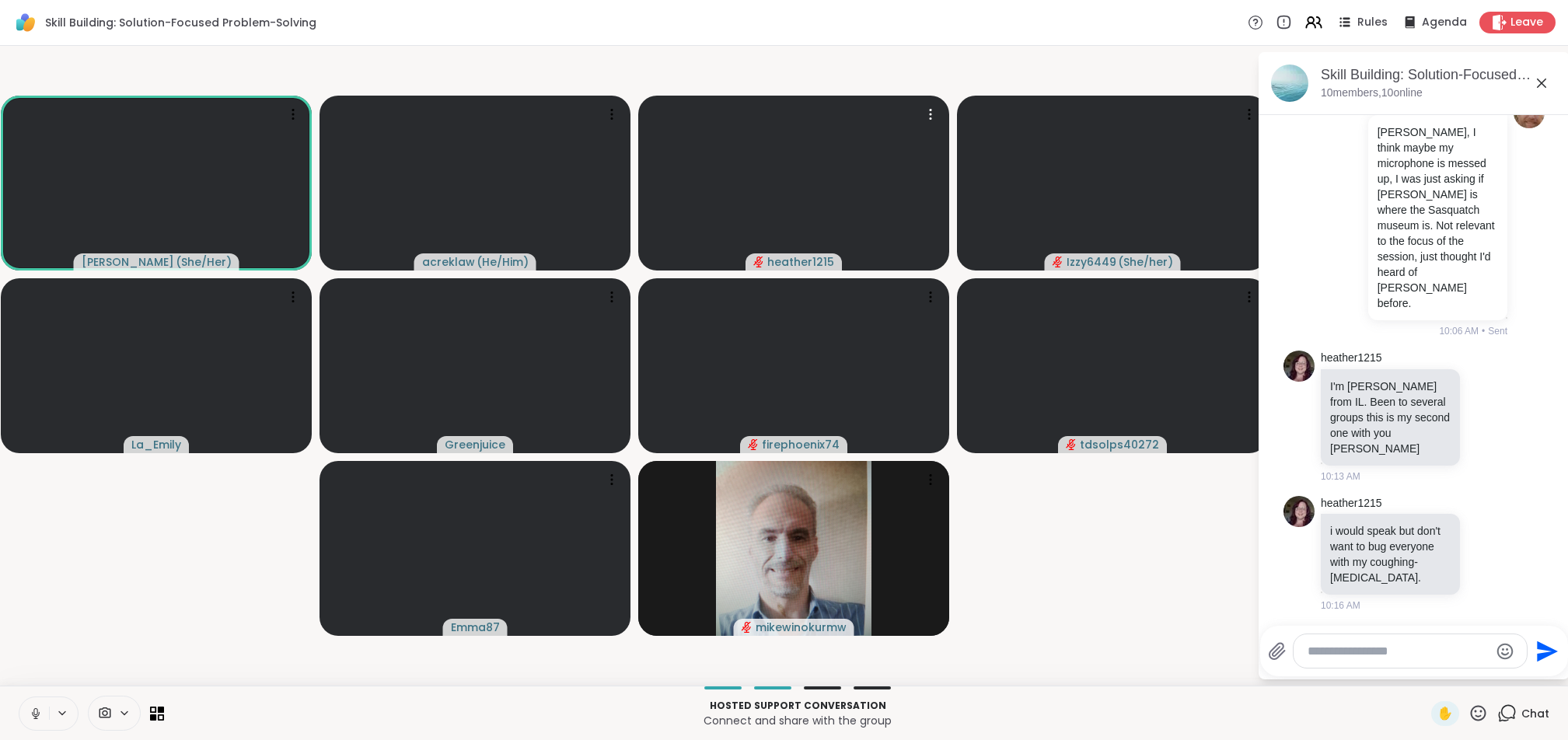
click at [28, 705] on button at bounding box center [34, 714] width 30 height 33
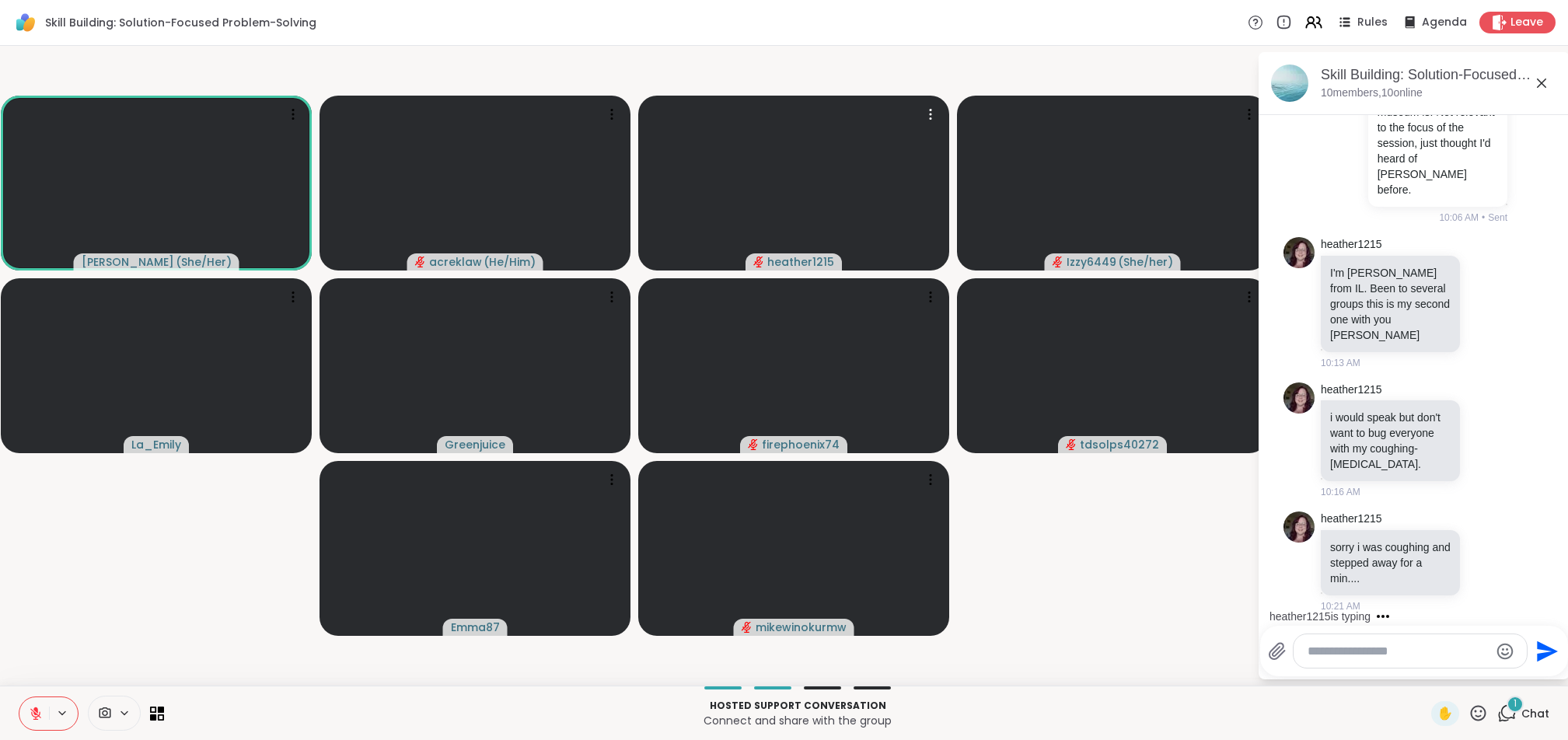
scroll to position [764, 0]
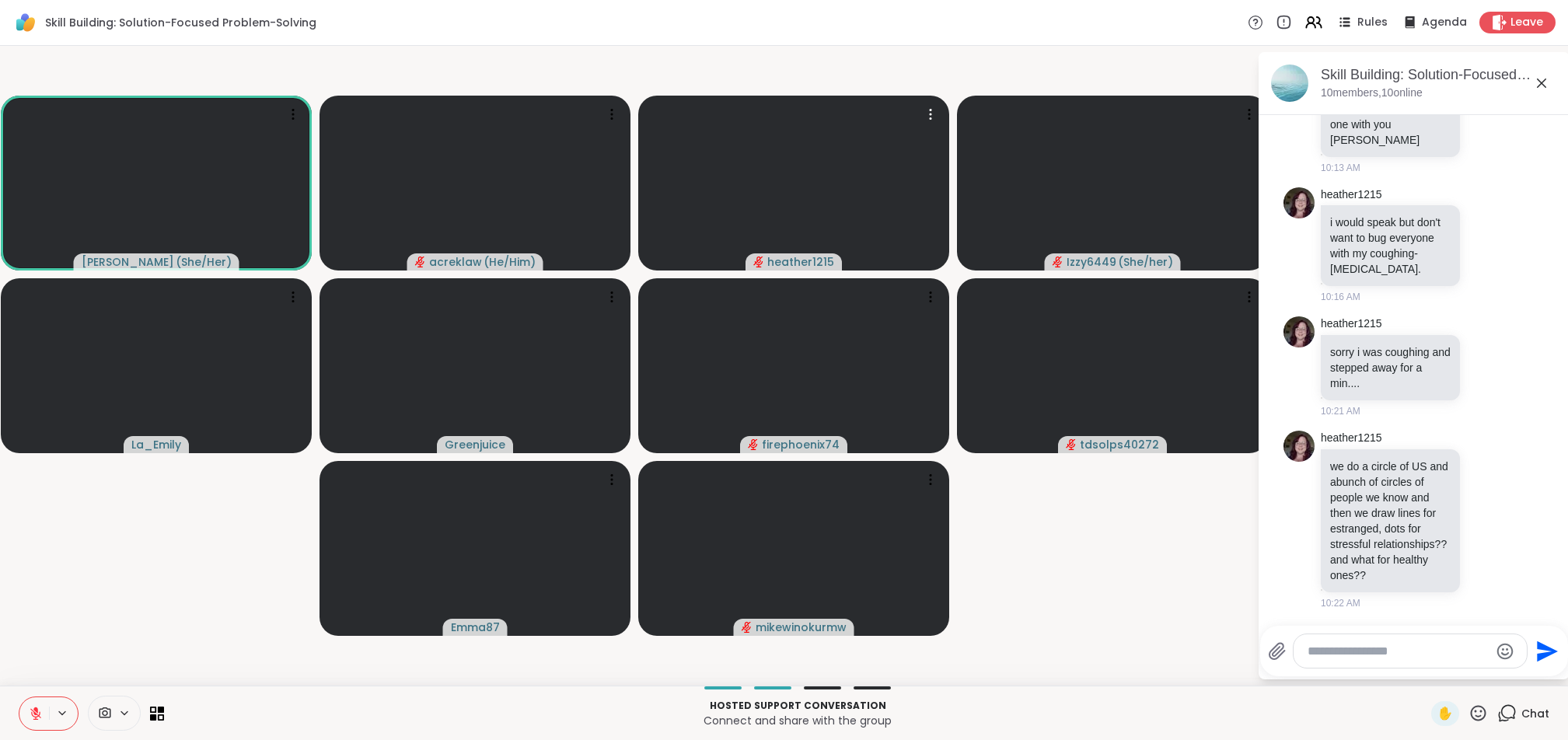
click at [63, 710] on icon at bounding box center [62, 713] width 12 height 13
click at [148, 658] on icon at bounding box center [147, 657] width 14 height 14
click at [314, 660] on icon at bounding box center [314, 657] width 14 height 14
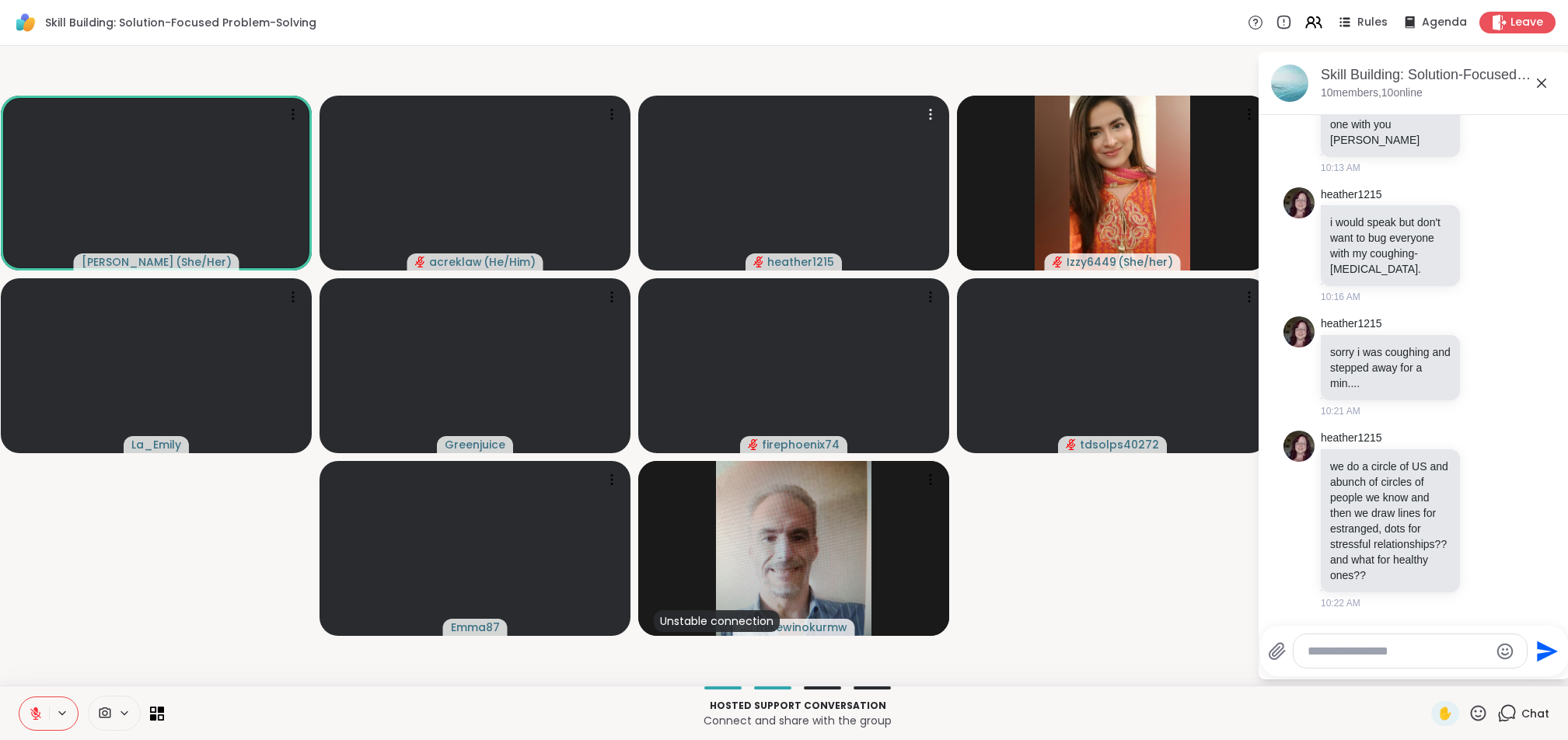
click at [1017, 651] on icon at bounding box center [1277, 651] width 15 height 17
click at [0, 0] on input "file" at bounding box center [0, 0] width 0 height 0
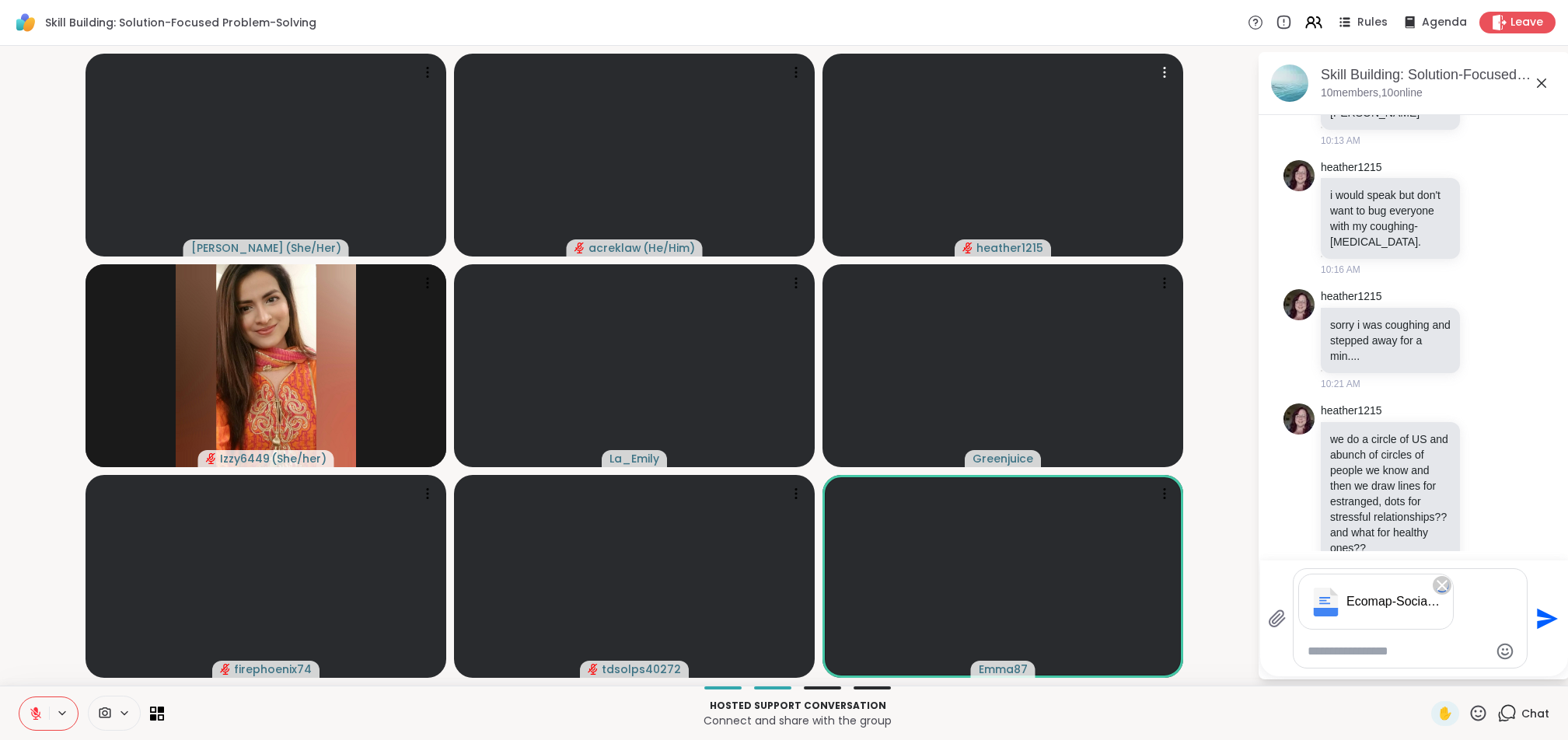
click at [1017, 651] on textarea "Type your message" at bounding box center [1398, 651] width 182 height 16
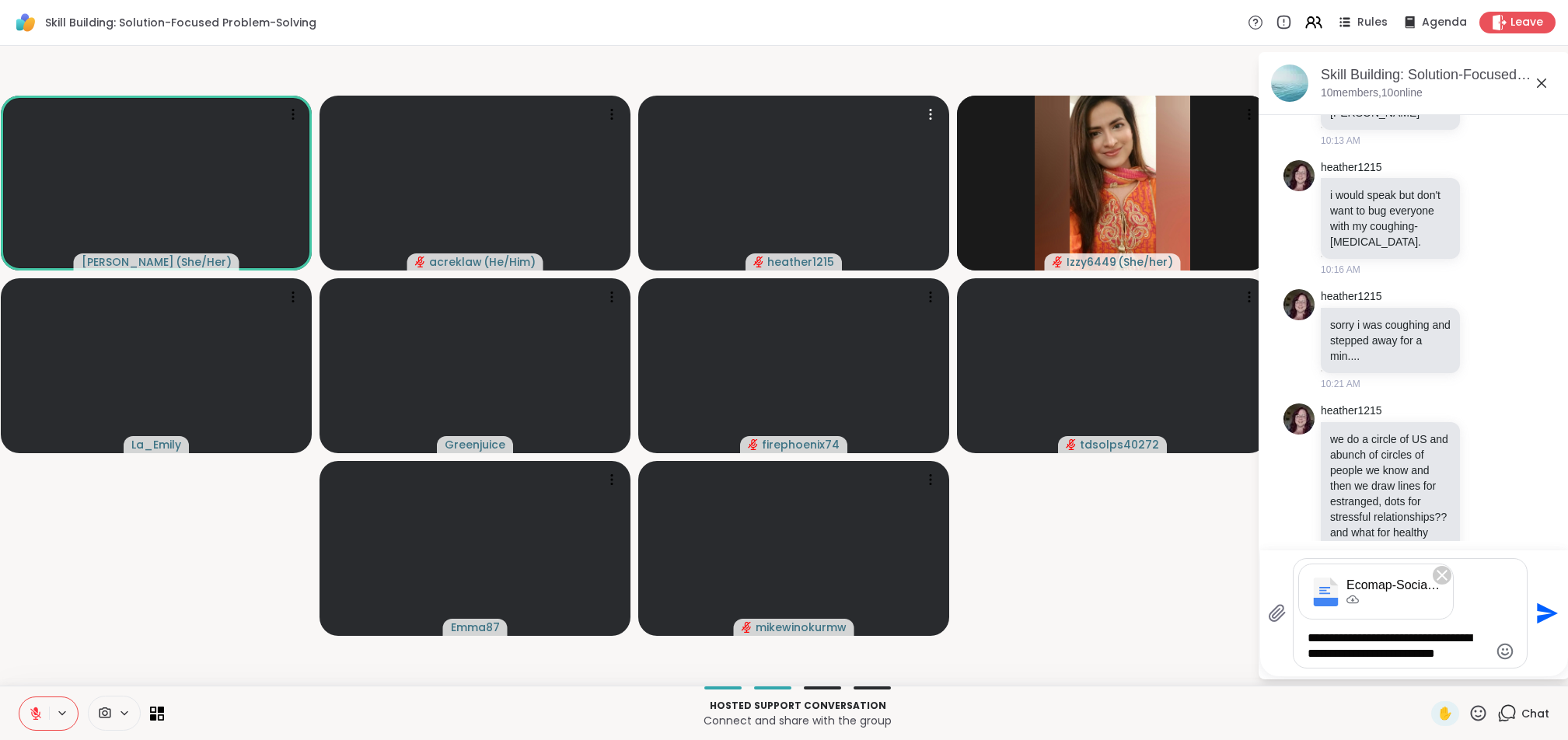
click at [1017, 639] on textarea "**********" at bounding box center [1398, 646] width 182 height 31
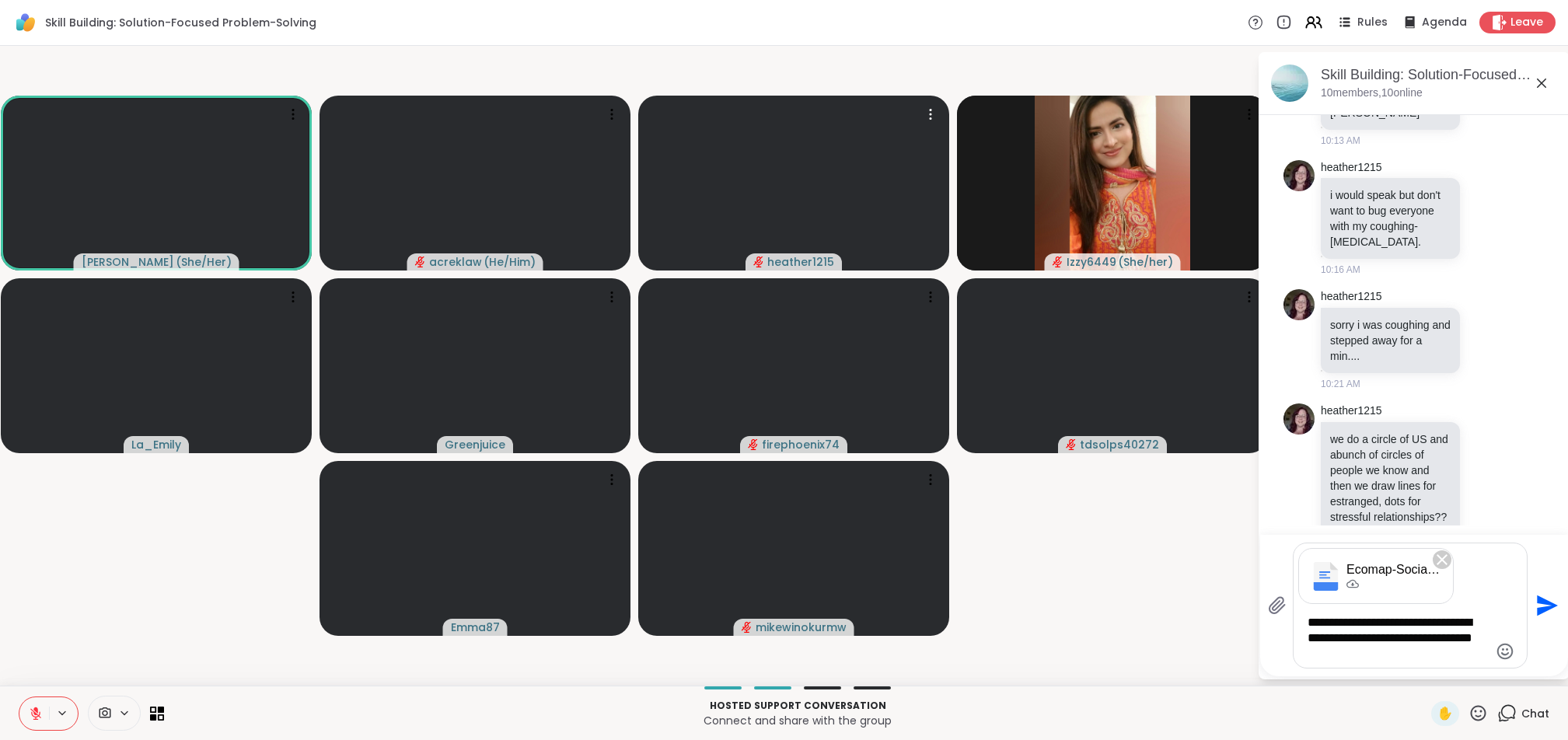
click at [1017, 657] on textarea "**********" at bounding box center [1398, 638] width 182 height 47
type textarea "**********"
click at [1017, 607] on icon "Send" at bounding box center [1548, 606] width 21 height 21
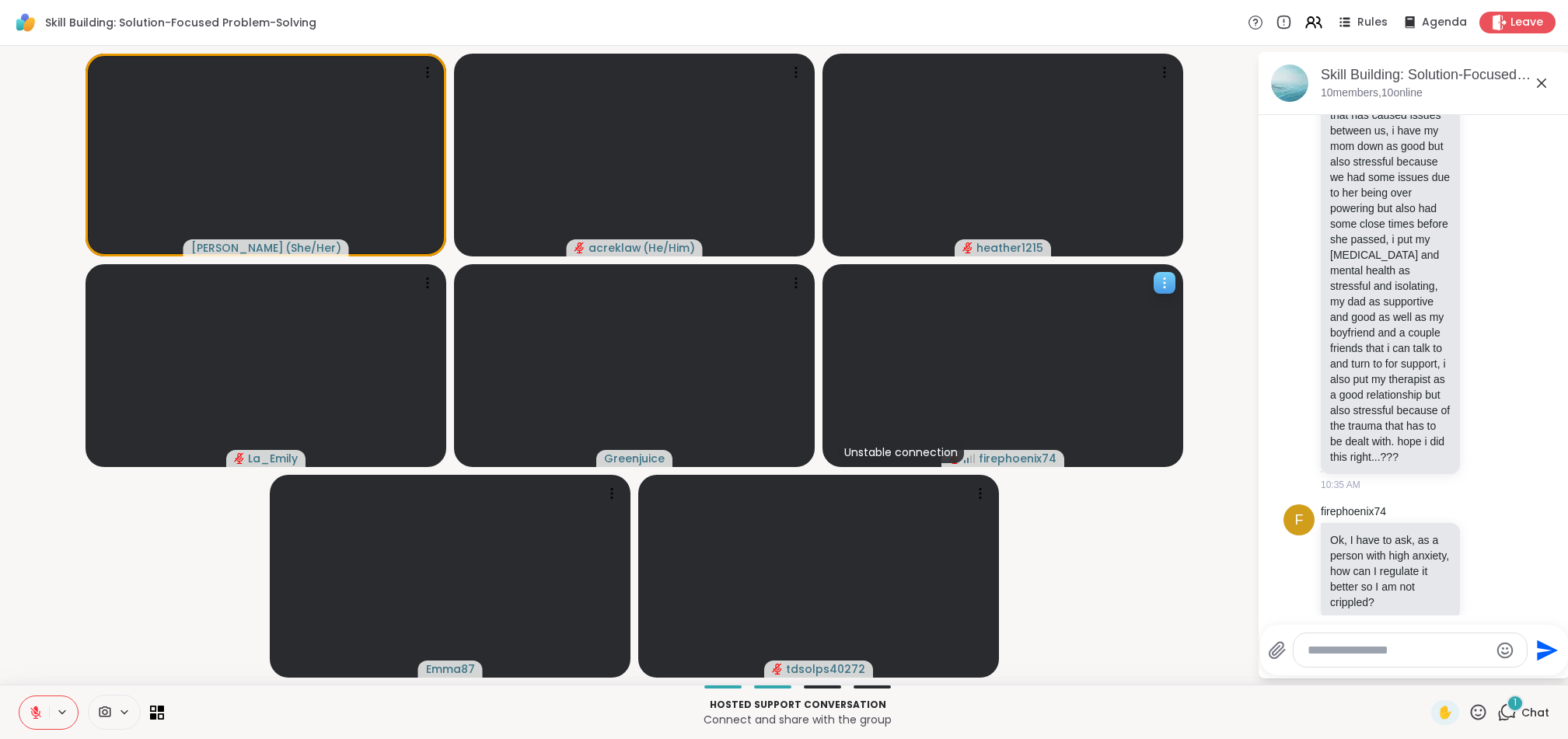
scroll to position [1760, 0]
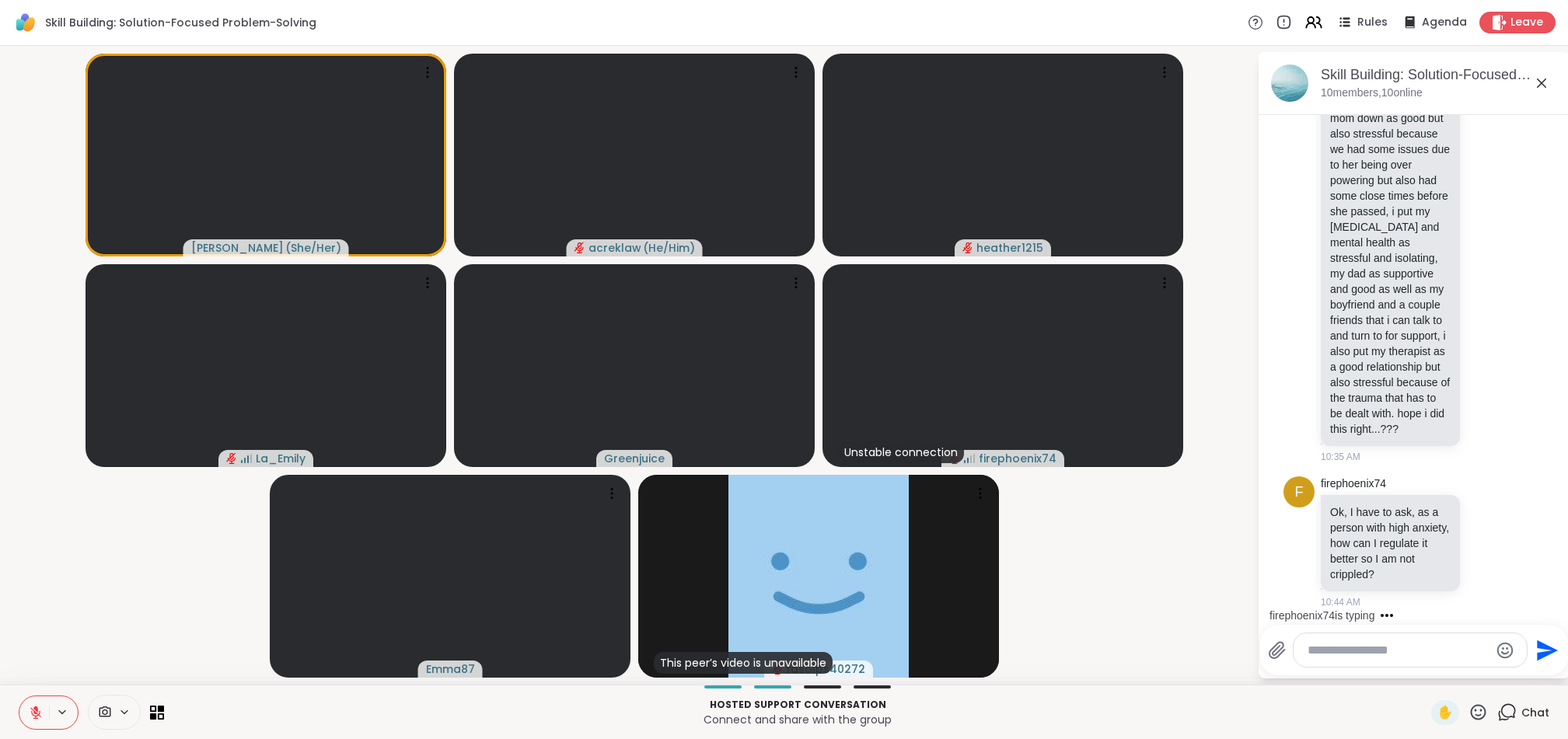
click at [1017, 652] on textarea "Type your message" at bounding box center [1398, 650] width 182 height 16
type textarea "**********"
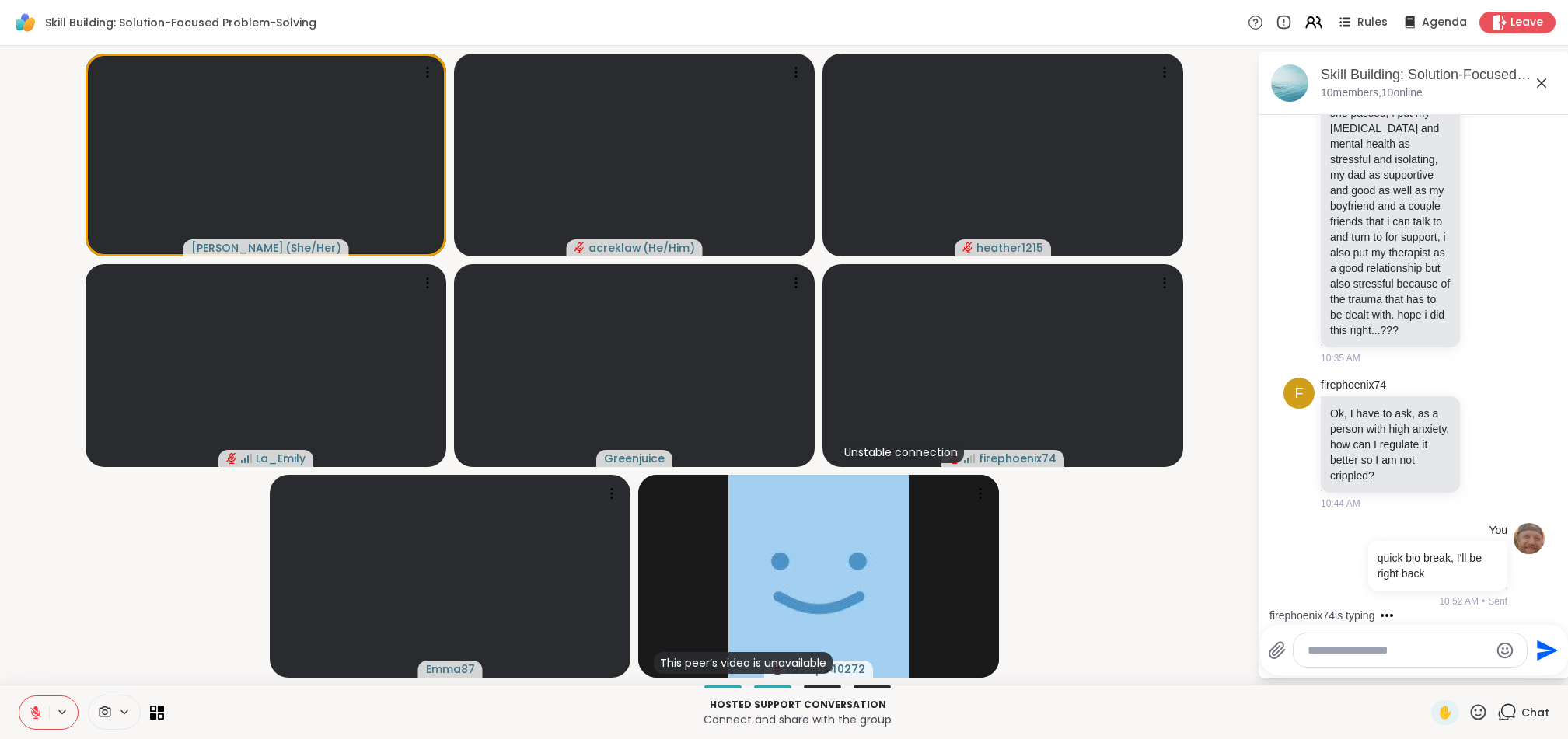
scroll to position [1858, 0]
click at [97, 710] on span at bounding box center [103, 712] width 30 height 15
click at [124, 710] on icon at bounding box center [124, 712] width 12 height 13
click at [104, 709] on icon at bounding box center [105, 712] width 14 height 15
click at [113, 660] on div "FaceTime HD Camera (Built-in)" at bounding box center [155, 657] width 193 height 18
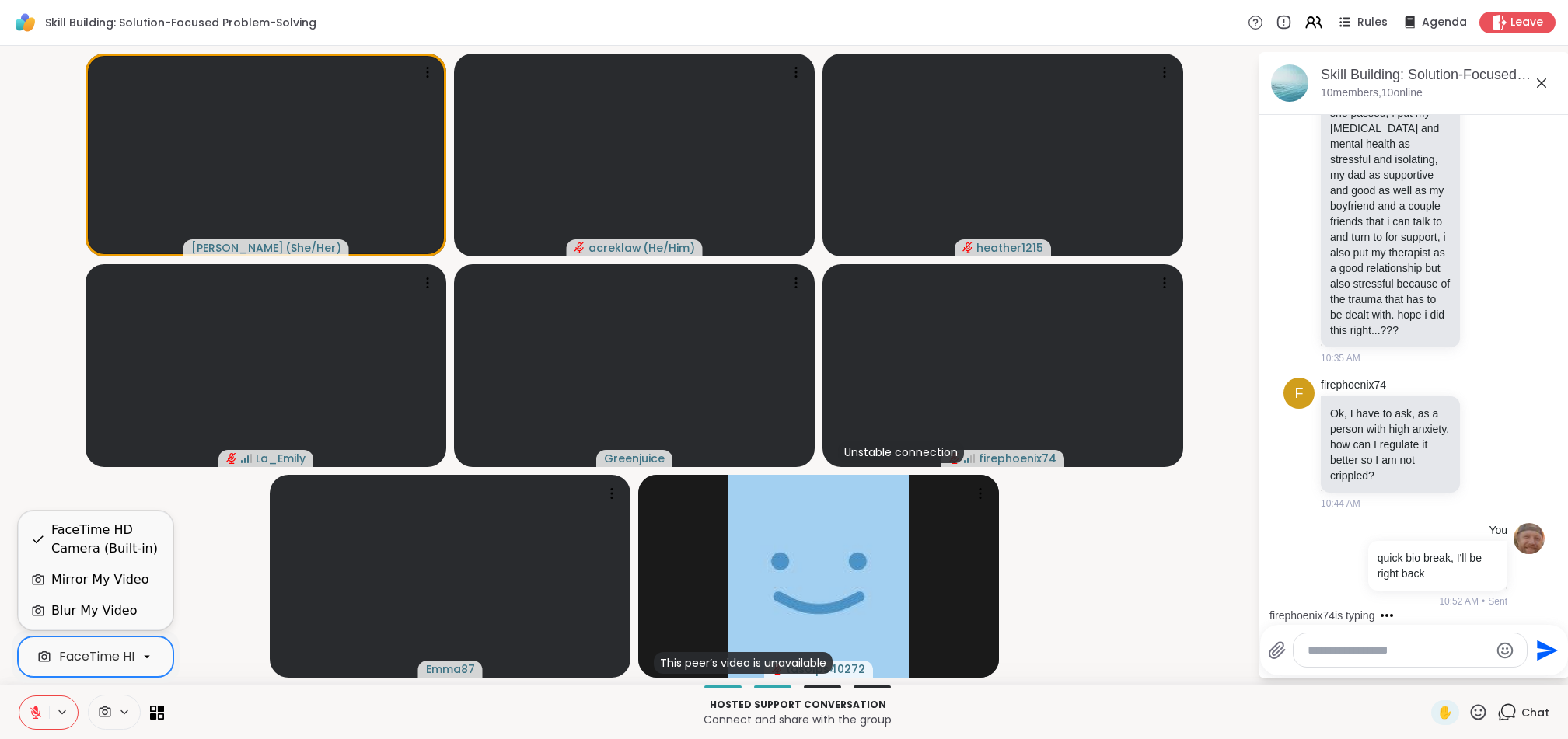
click at [191, 599] on video-player-container "[PERSON_NAME] ( She/Her ) acreklaw ( He/Him ) heather1215 La_Emily Greenjuice U…" at bounding box center [629, 365] width 1239 height 626
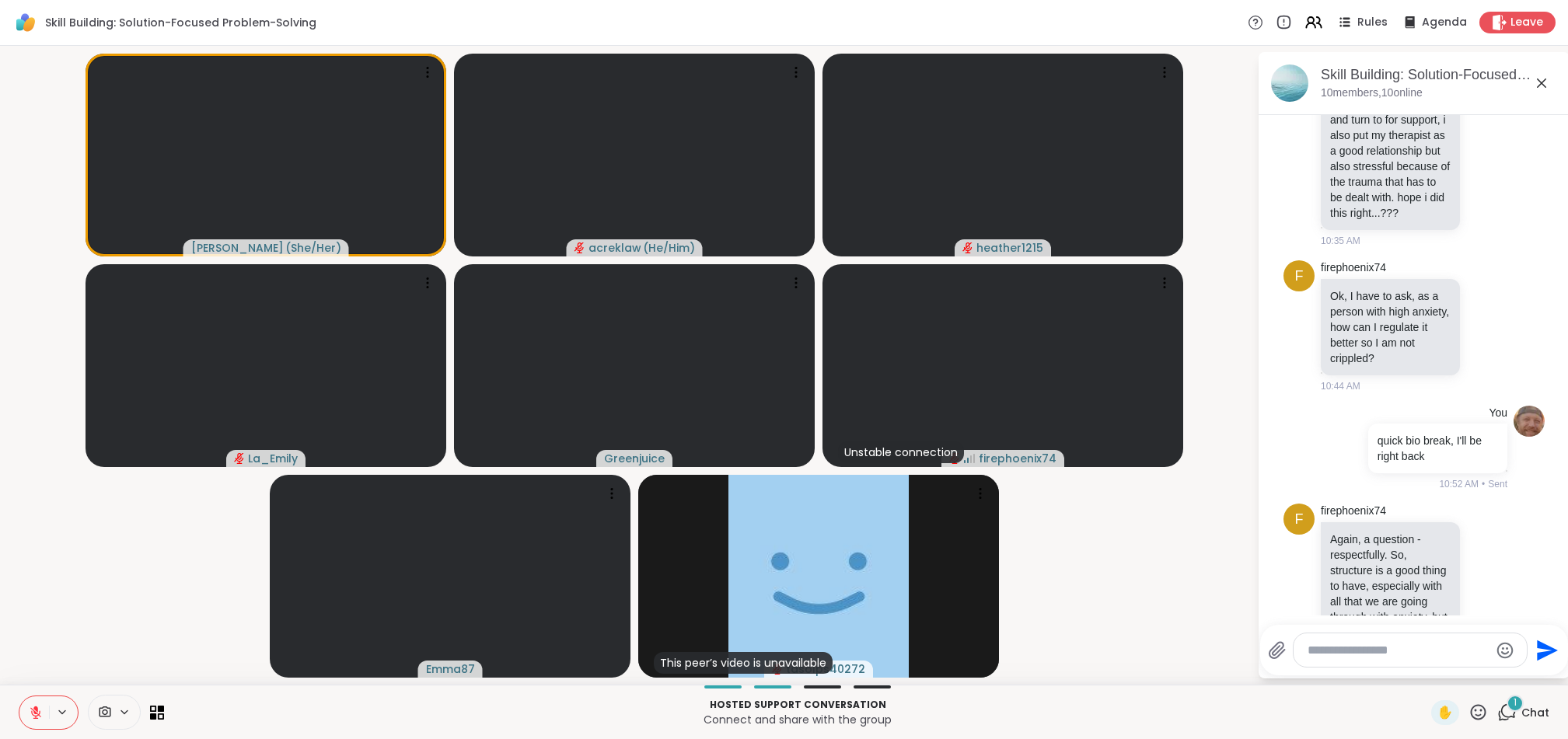
scroll to position [2159, 0]
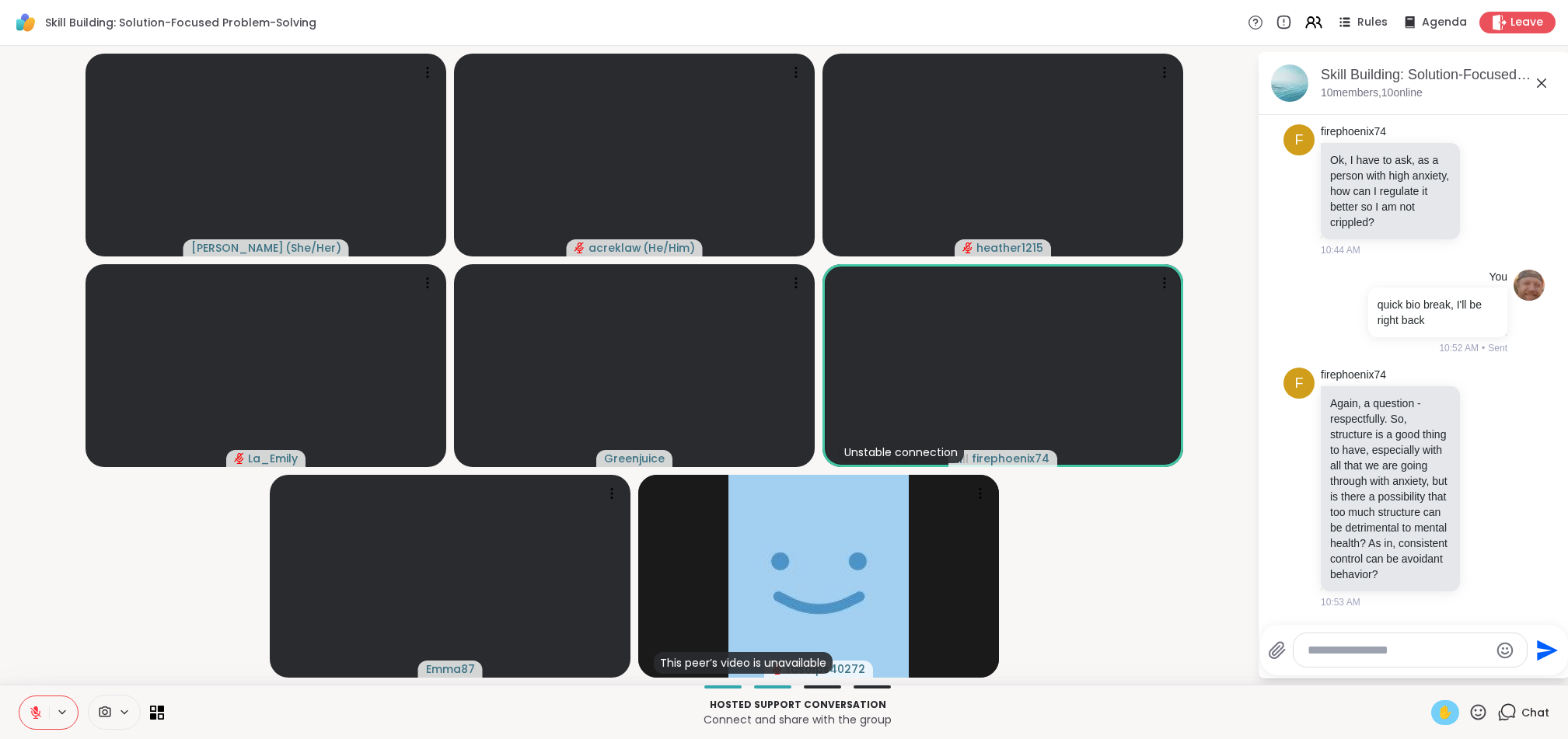
click at [1017, 709] on span "✋" at bounding box center [1446, 712] width 16 height 18
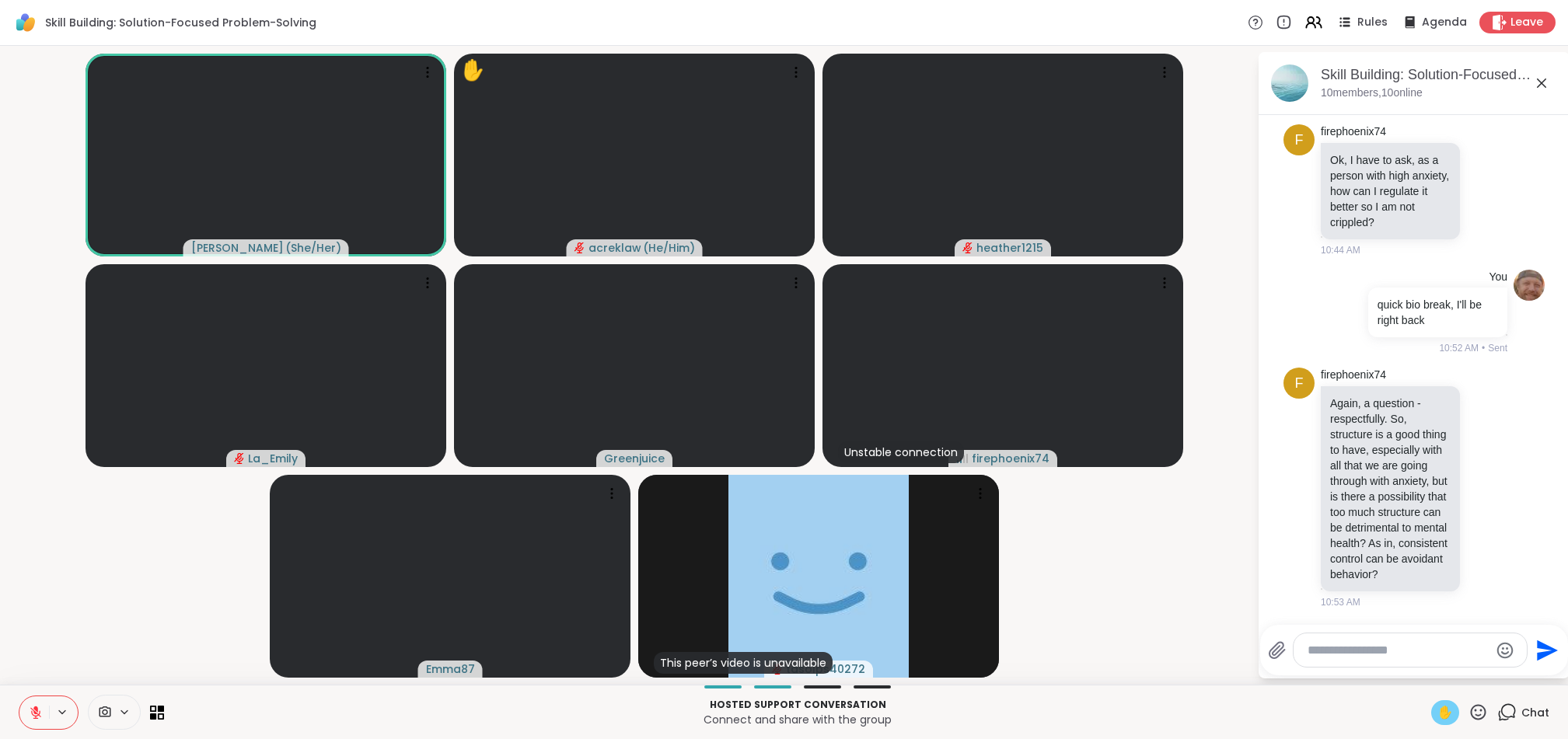
click at [1017, 711] on span "✋" at bounding box center [1446, 712] width 16 height 18
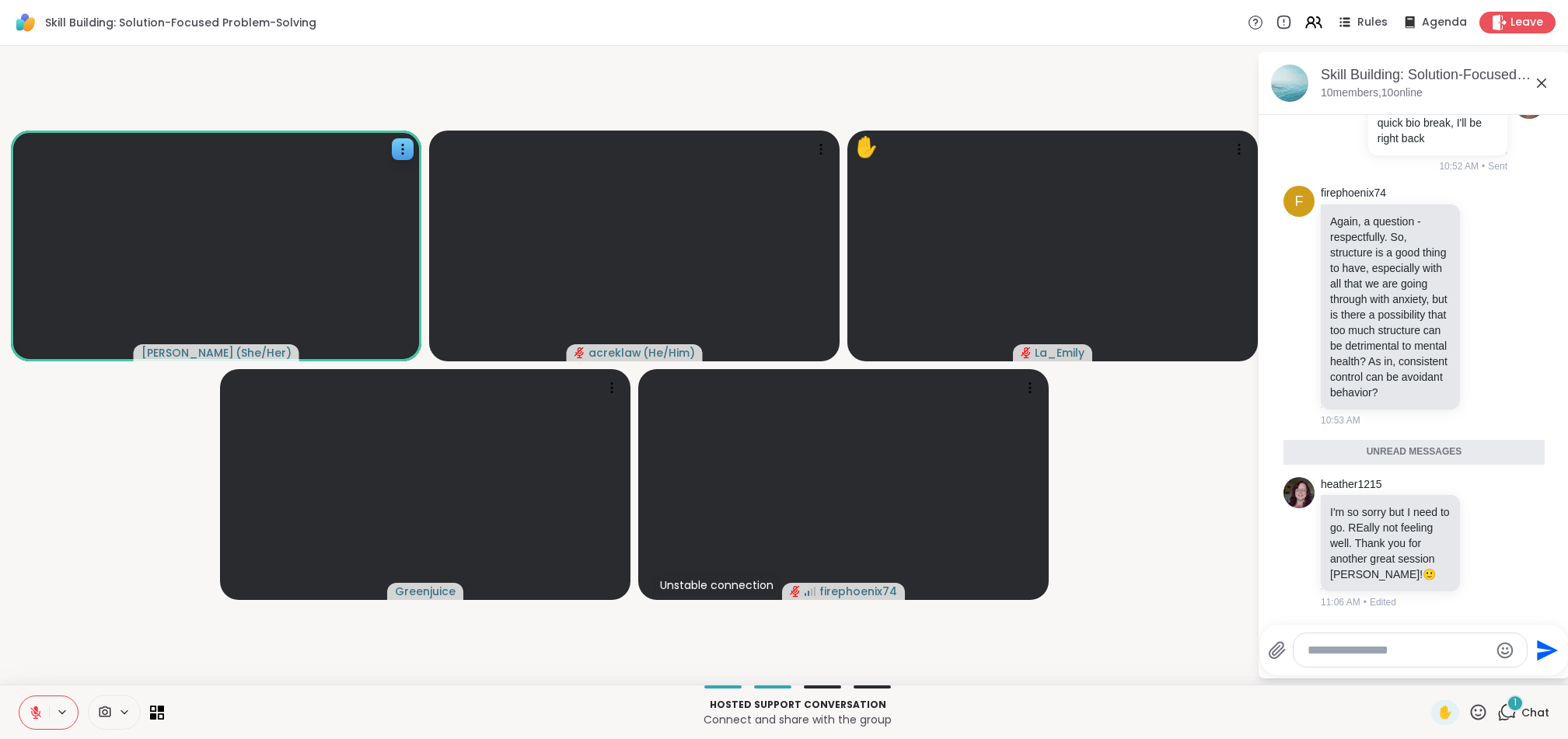
scroll to position [2319, 0]
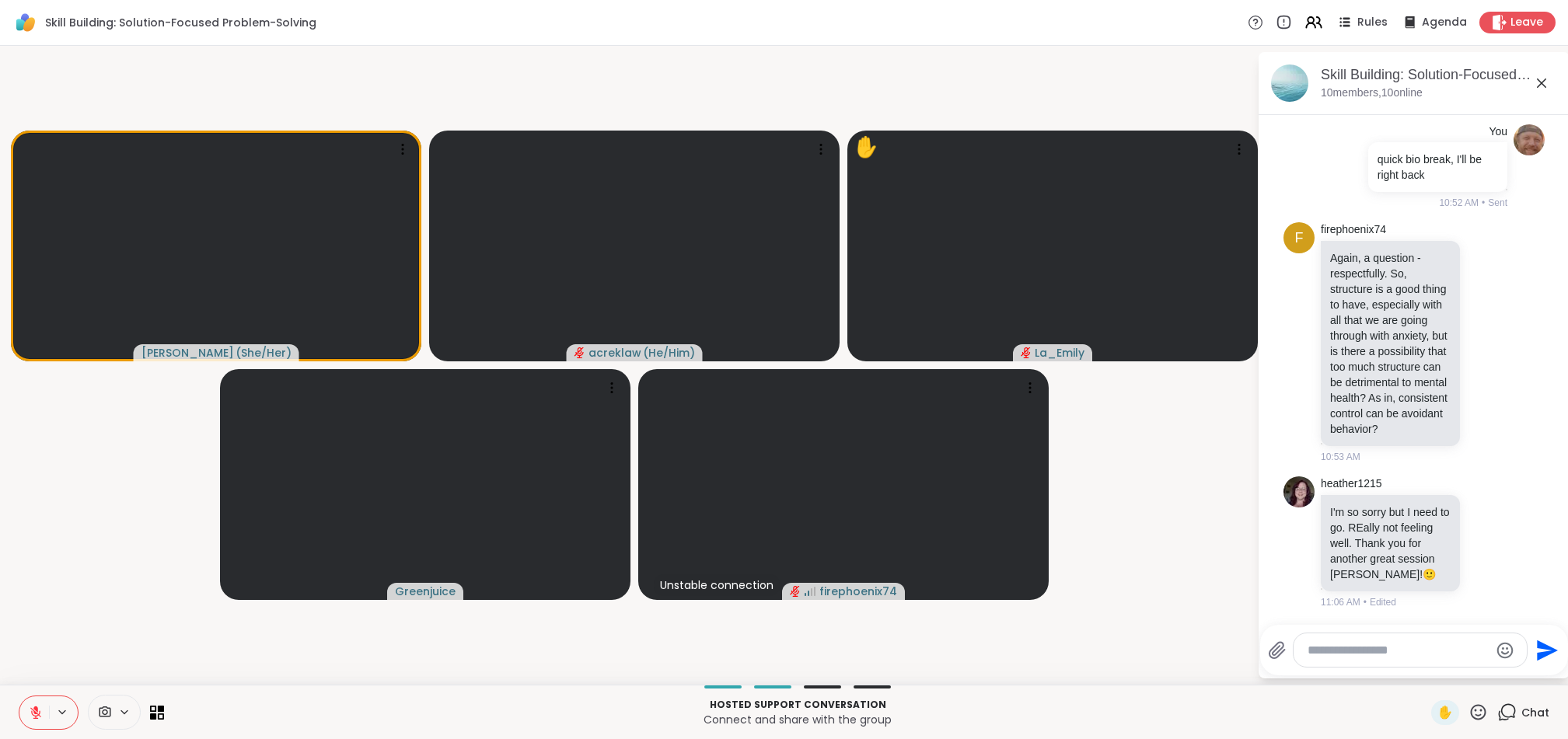
click at [36, 710] on icon at bounding box center [35, 709] width 4 height 6
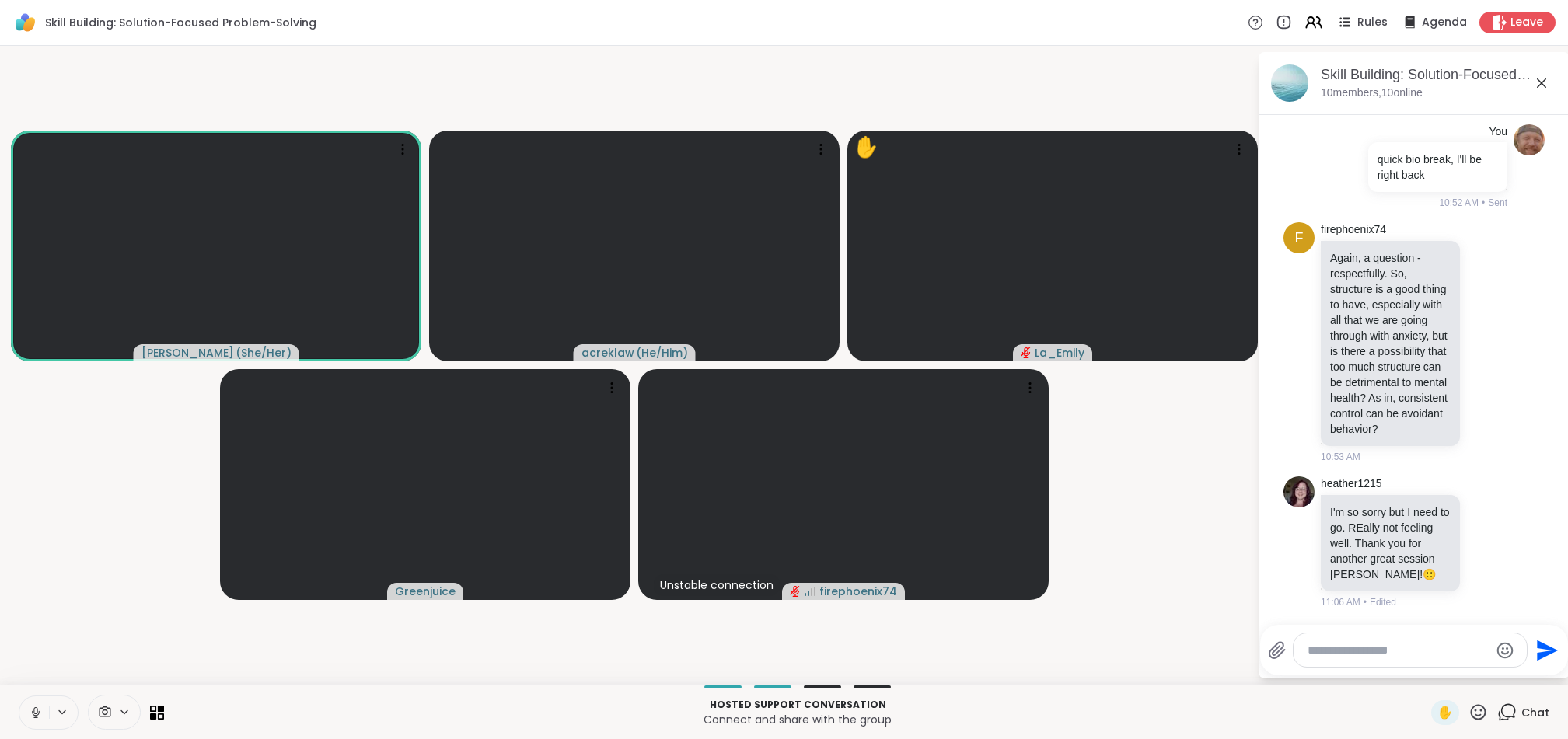
click at [35, 714] on icon at bounding box center [35, 710] width 3 height 7
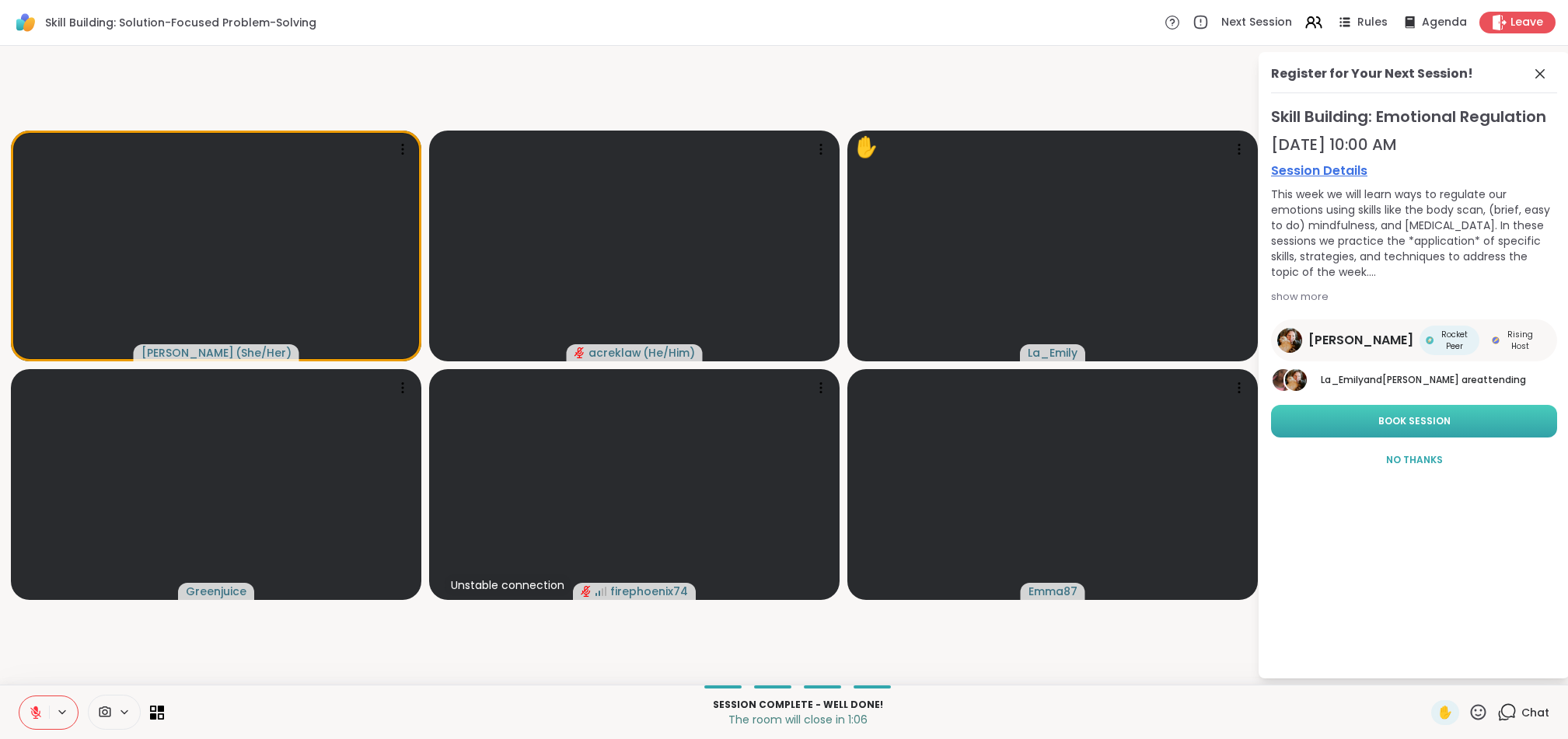
click at [1017, 422] on span "Book Session" at bounding box center [1414, 421] width 72 height 14
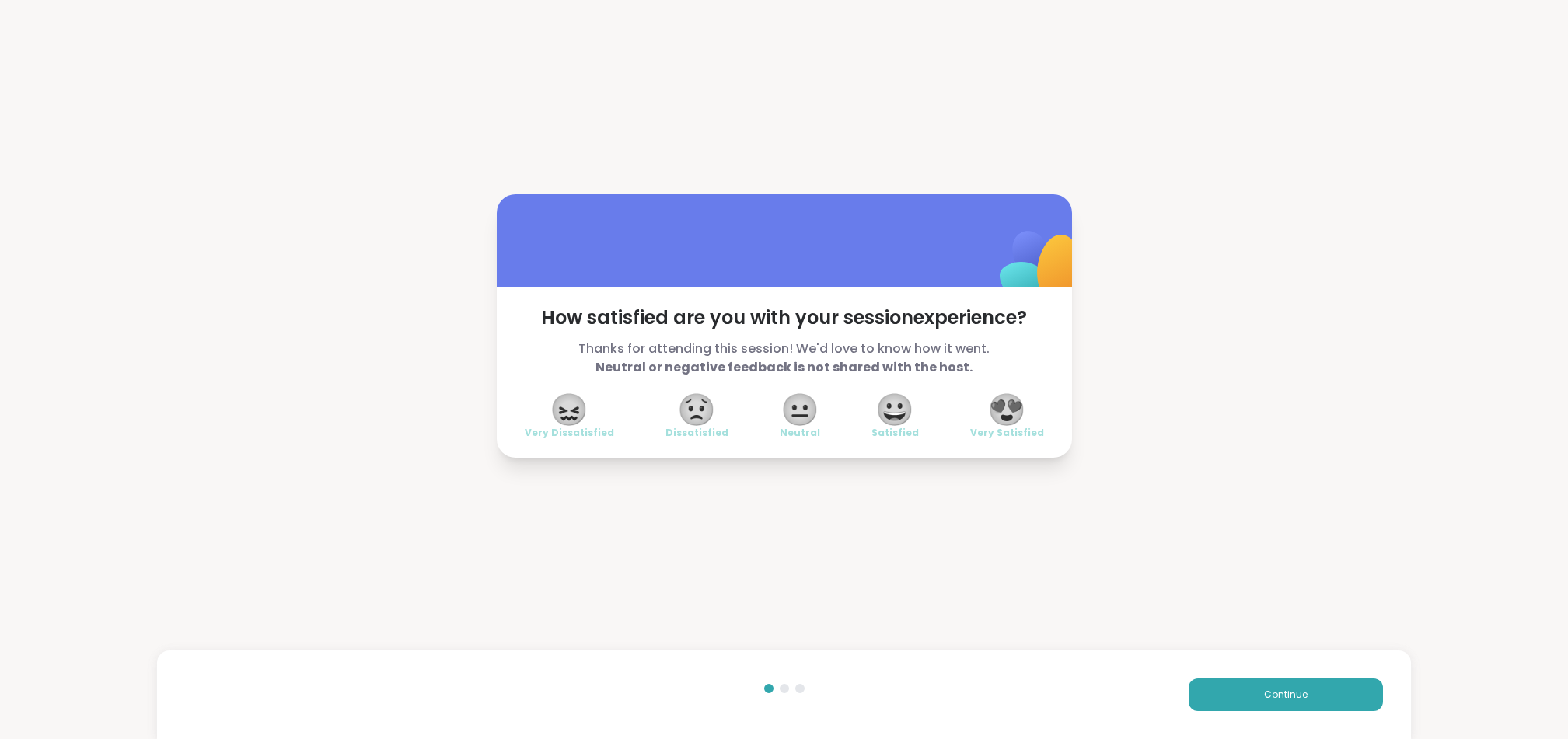
click at [894, 412] on span "😀" at bounding box center [895, 410] width 39 height 28
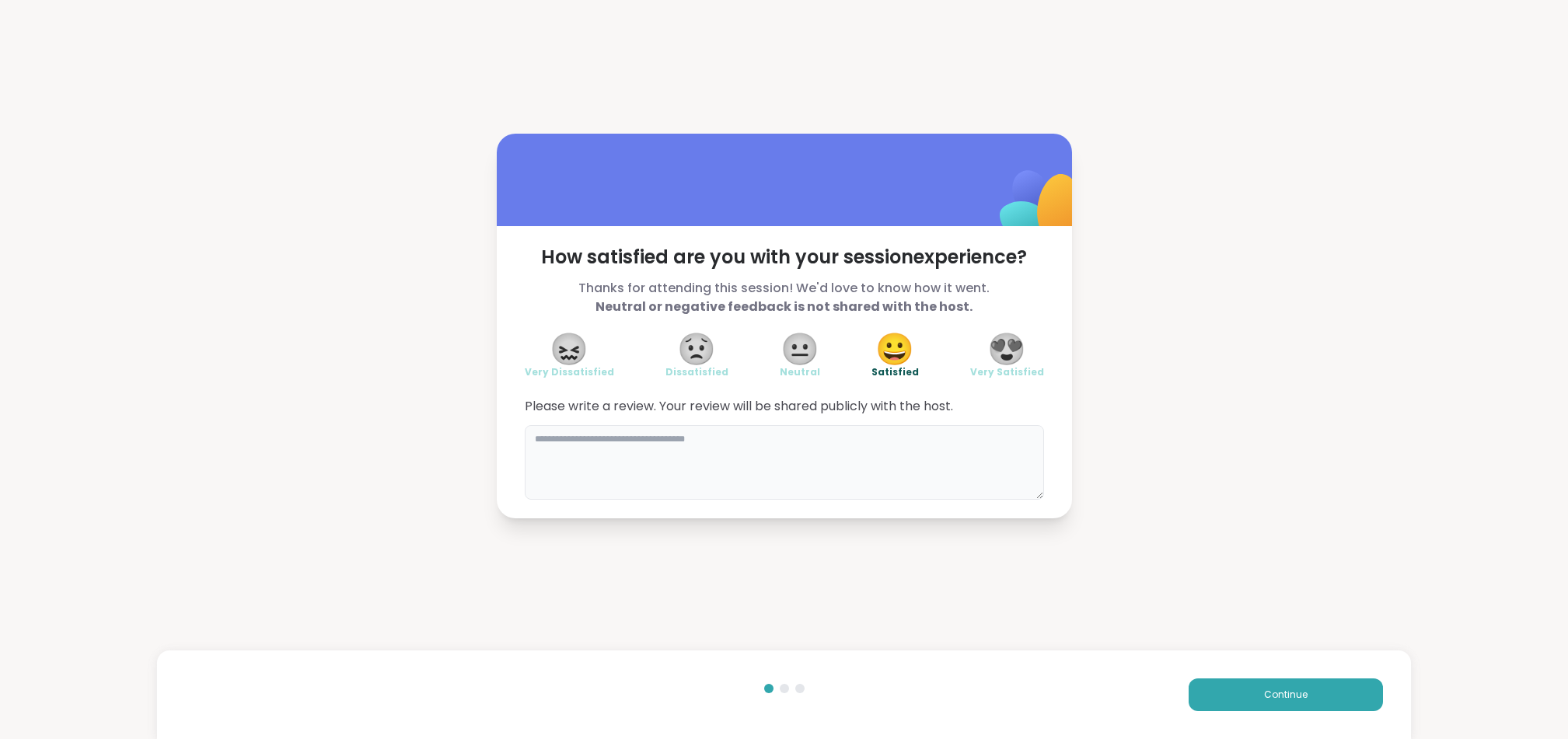
click at [750, 445] on textarea at bounding box center [784, 463] width 519 height 75
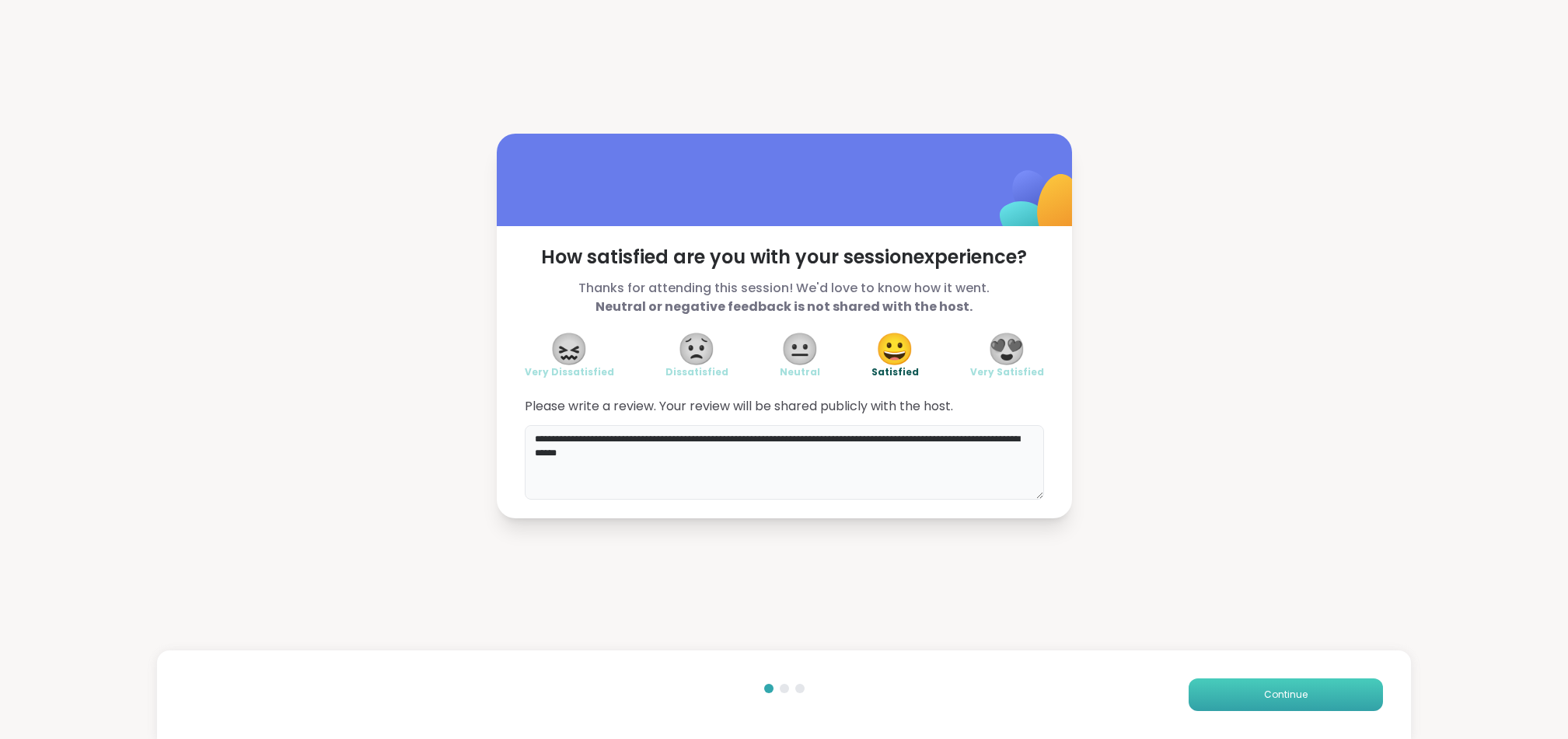
type textarea "**********"
click at [1017, 696] on button "Continue" at bounding box center [1287, 695] width 195 height 33
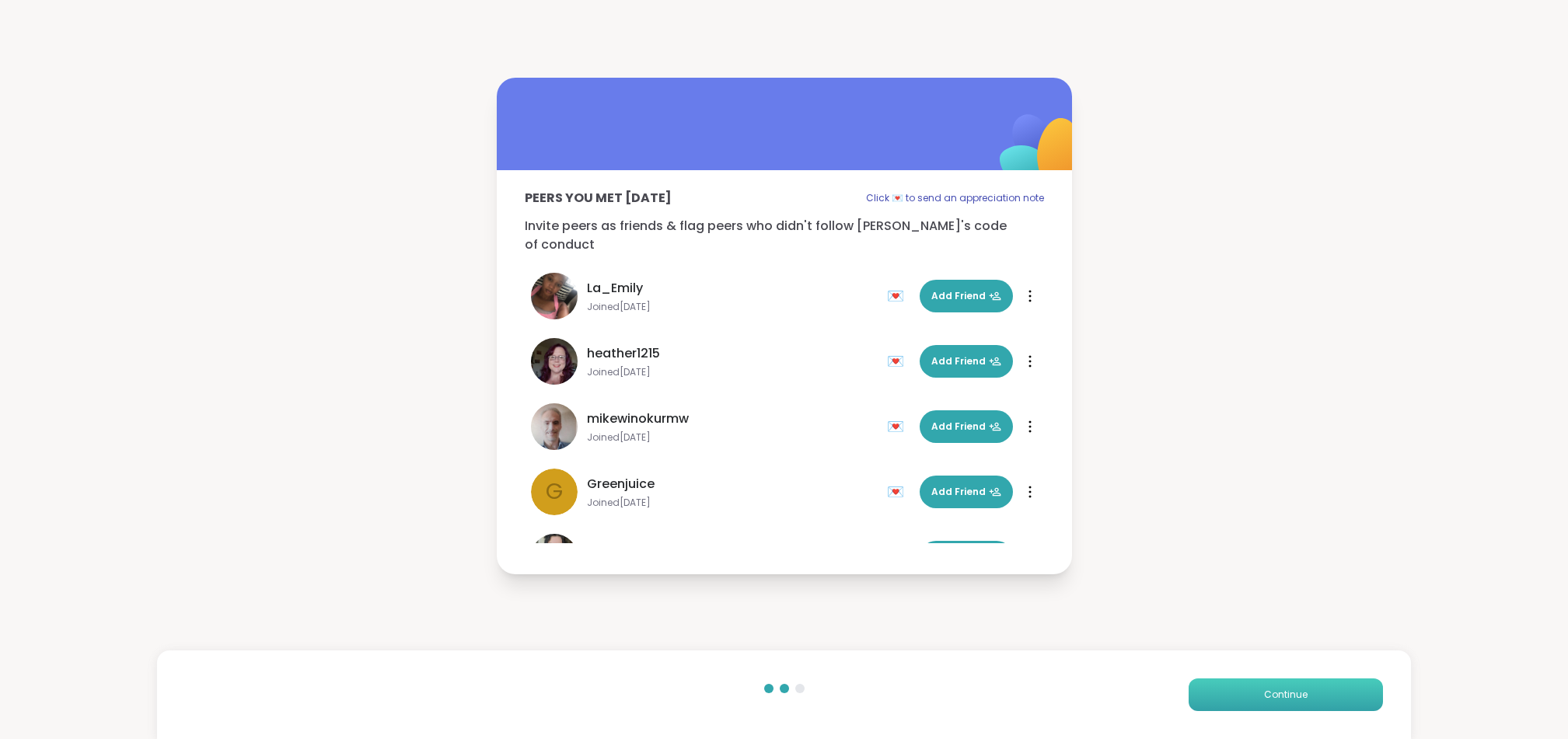
click at [1017, 698] on span "Continue" at bounding box center [1286, 695] width 43 height 14
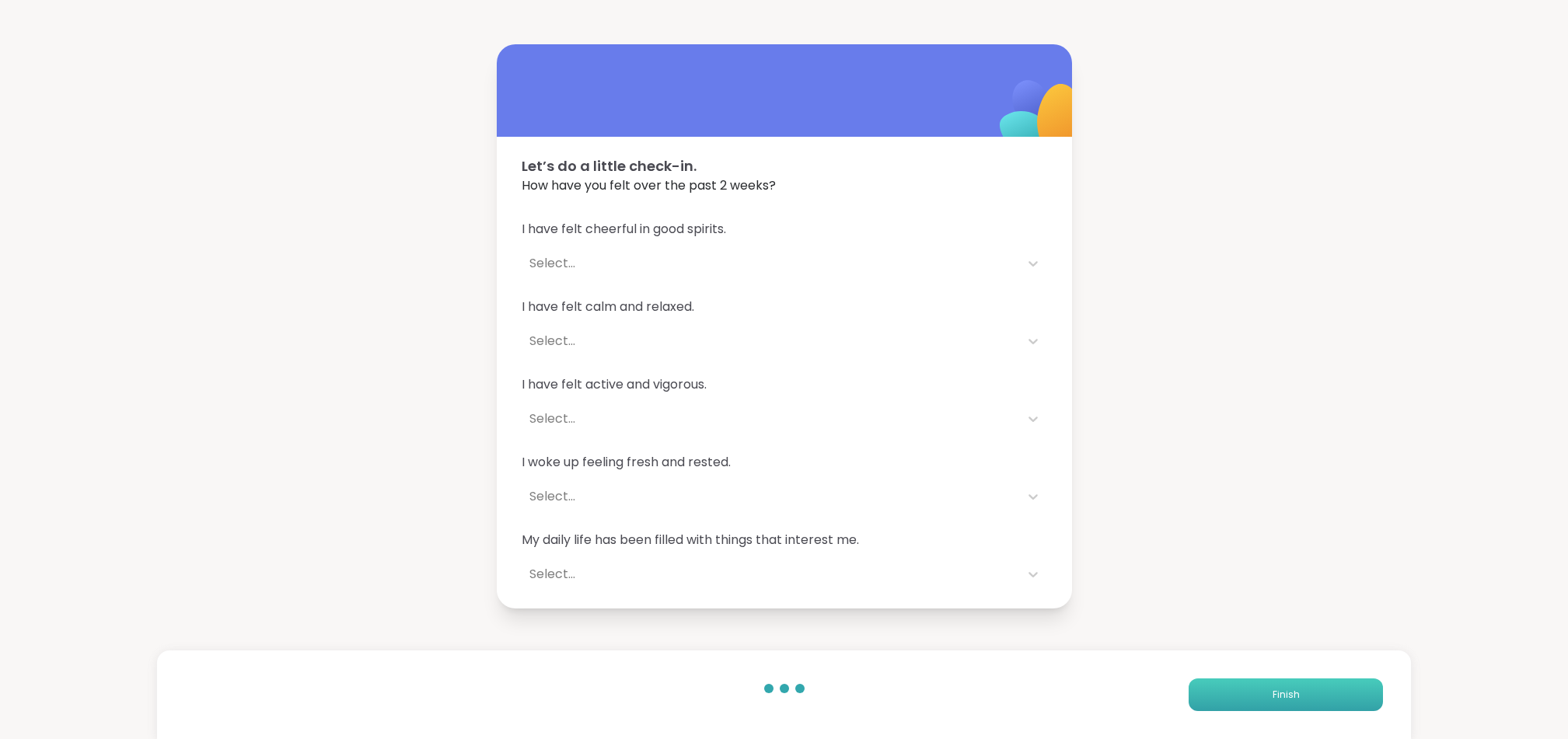
click at [1017, 700] on span "Finish" at bounding box center [1286, 695] width 27 height 14
